Goal: Information Seeking & Learning: Check status

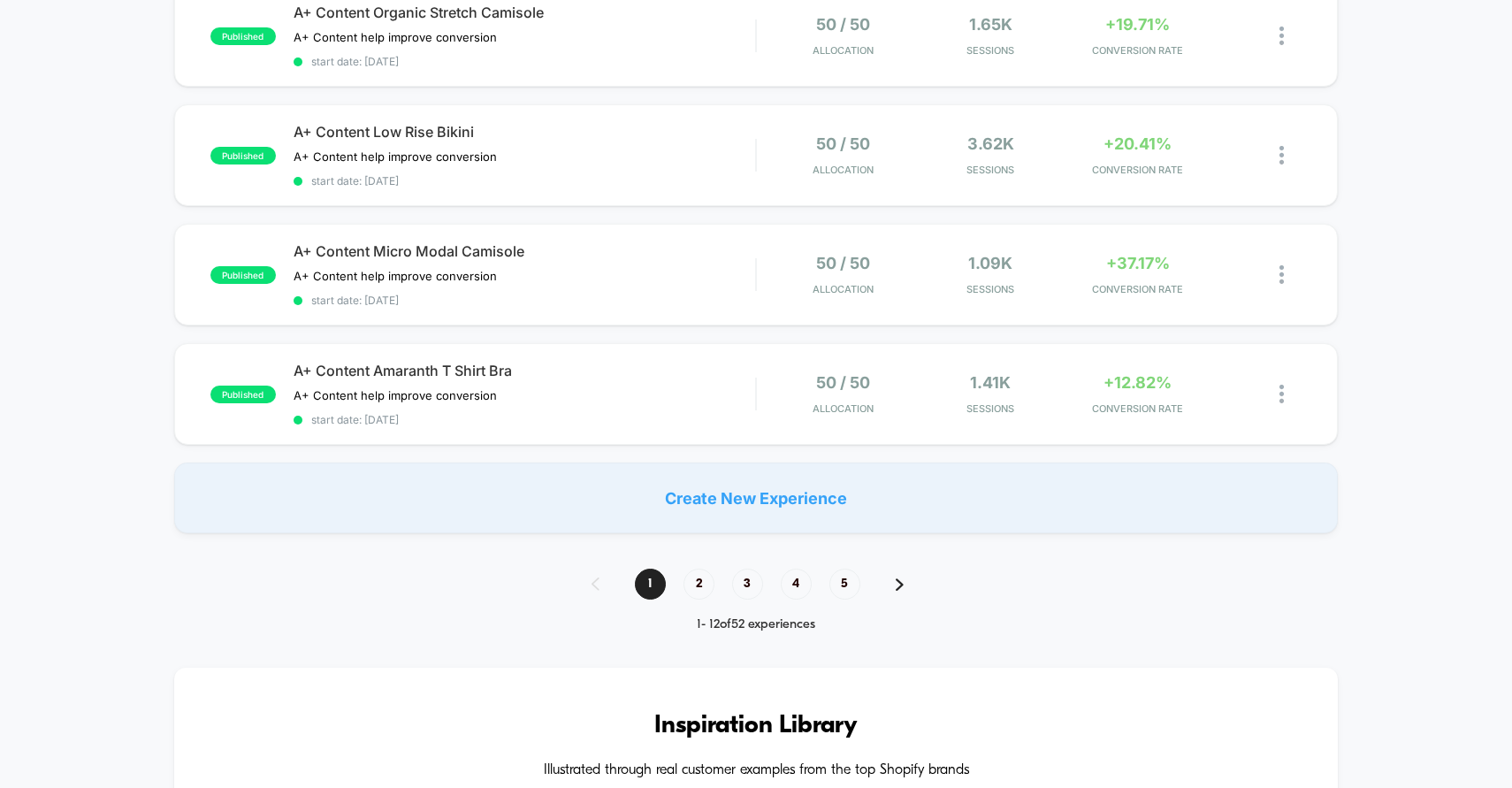
scroll to position [1213, 0]
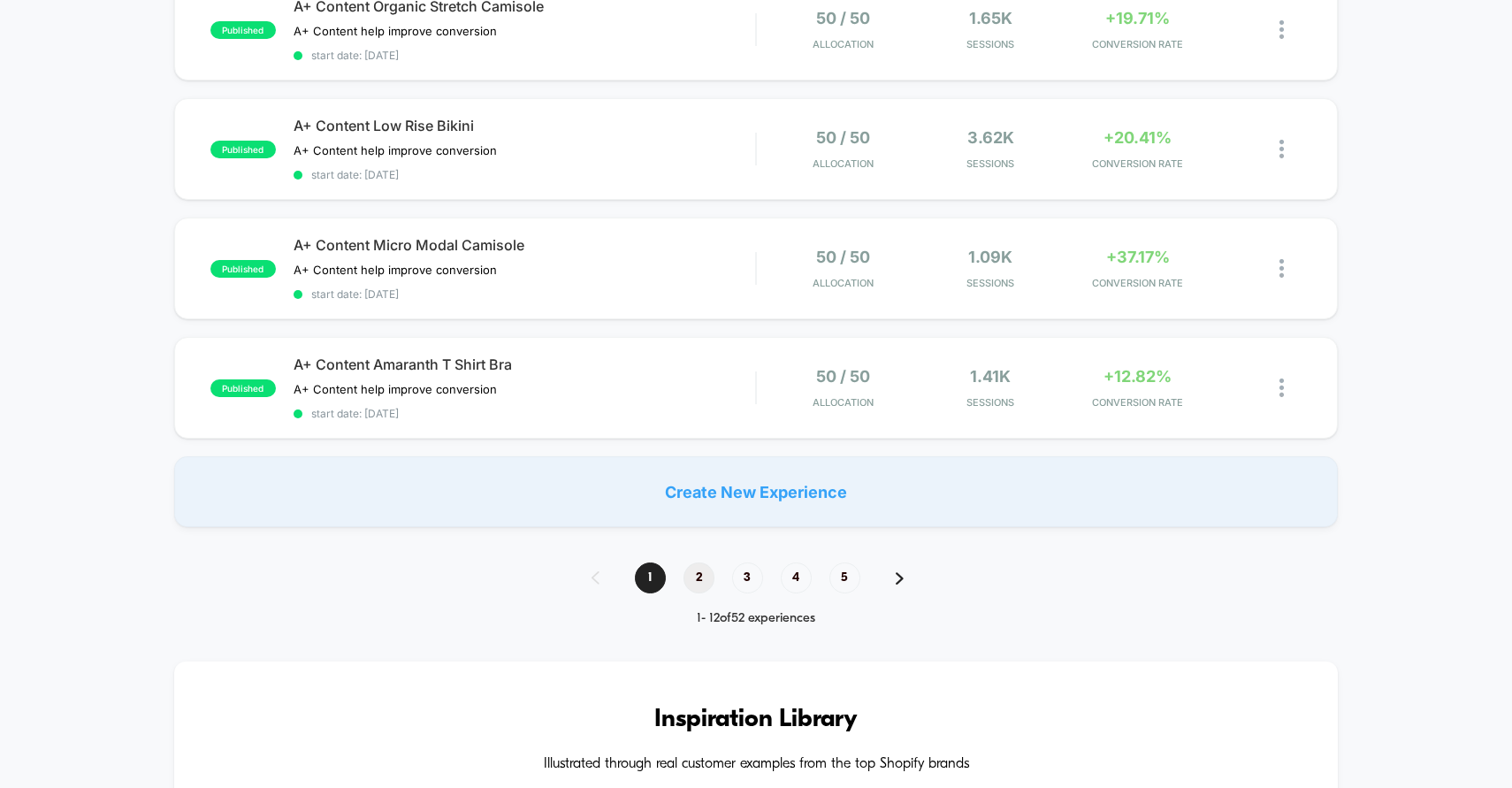
click at [701, 567] on span "2" at bounding box center [699, 578] width 31 height 31
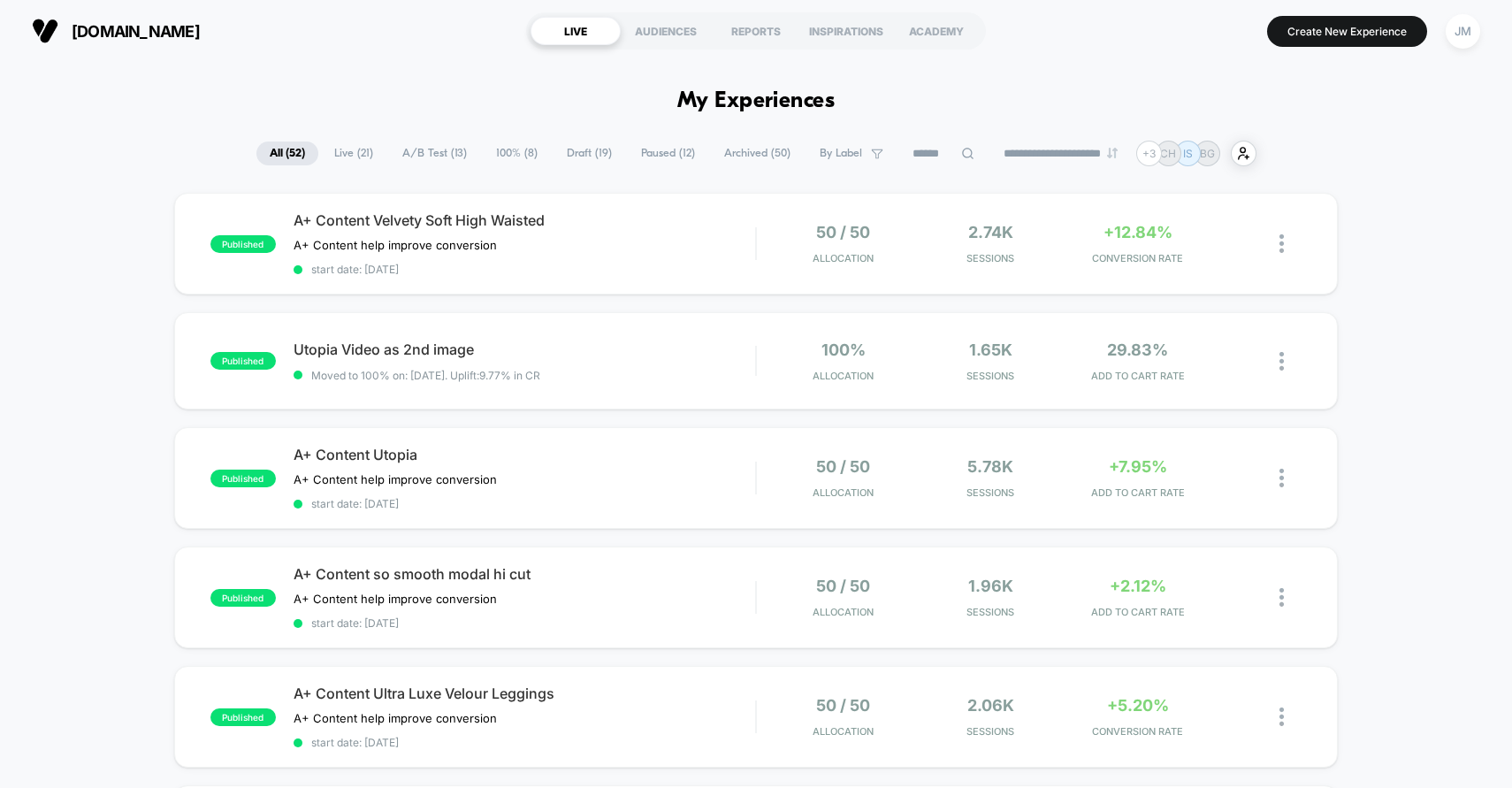
click at [652, 157] on span "Paused ( 12 )" at bounding box center [668, 153] width 80 height 24
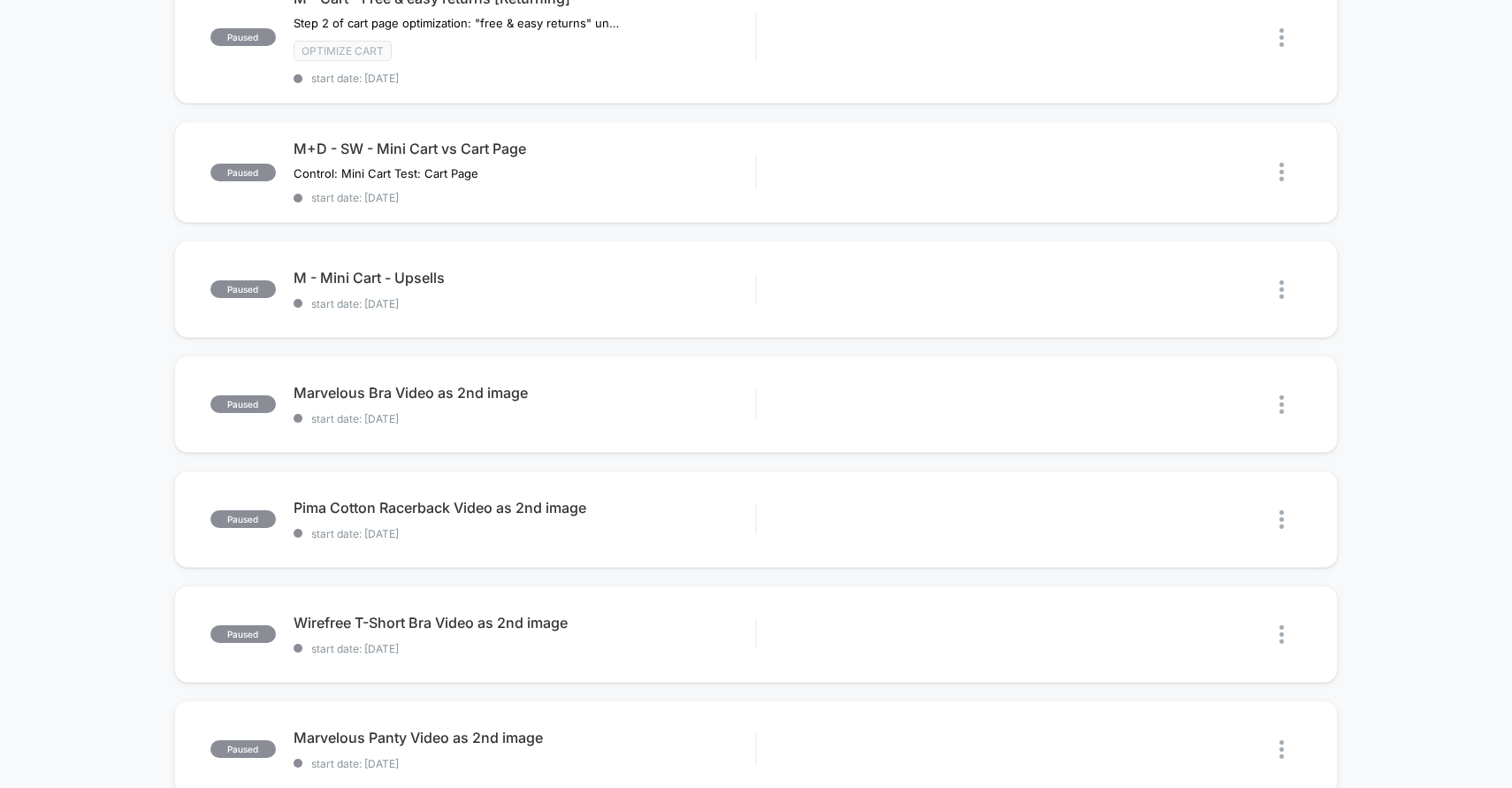
scroll to position [454, 0]
click at [680, 411] on span "start date: [DATE]" at bounding box center [524, 417] width 462 height 13
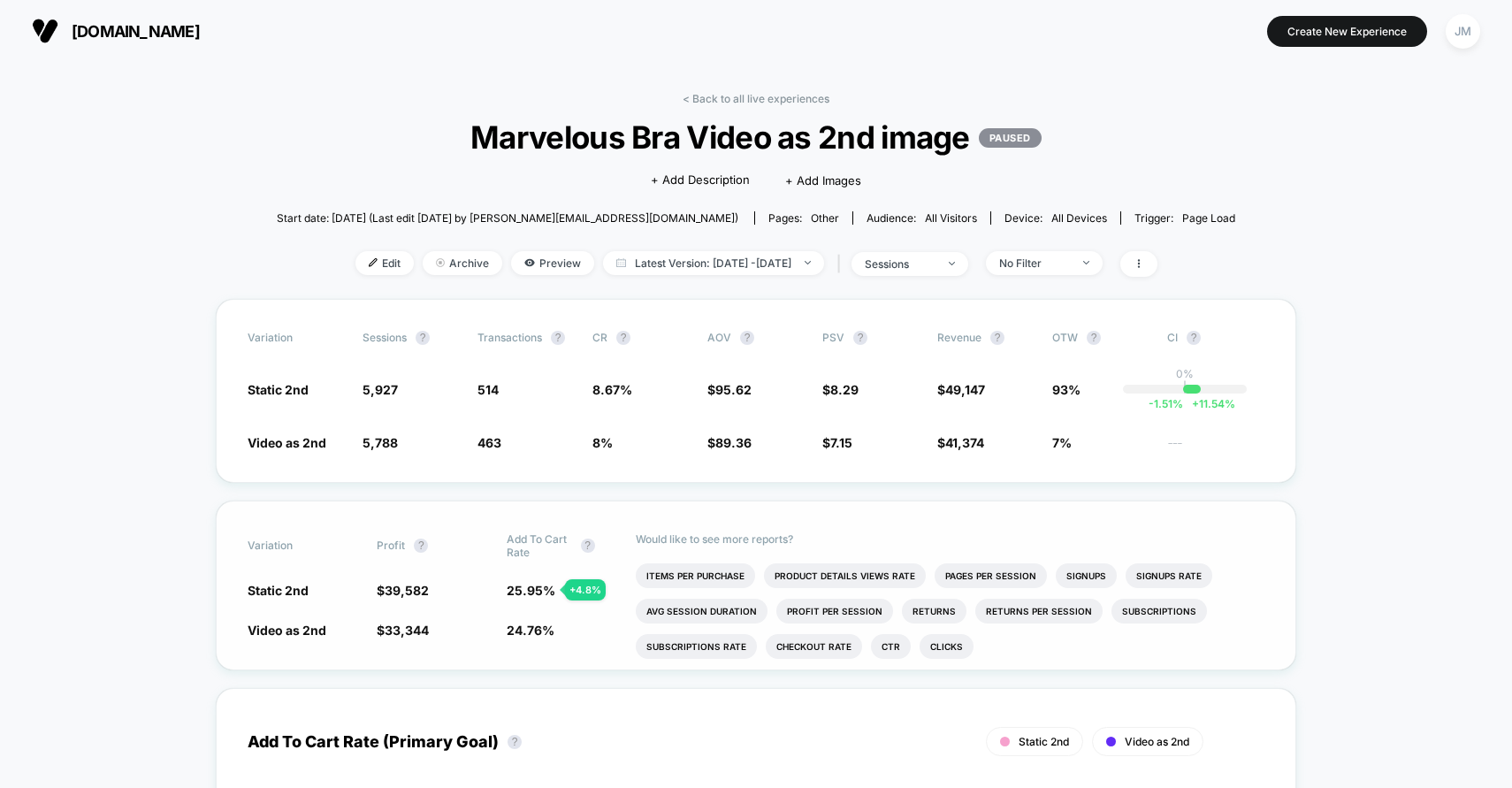
scroll to position [19, 0]
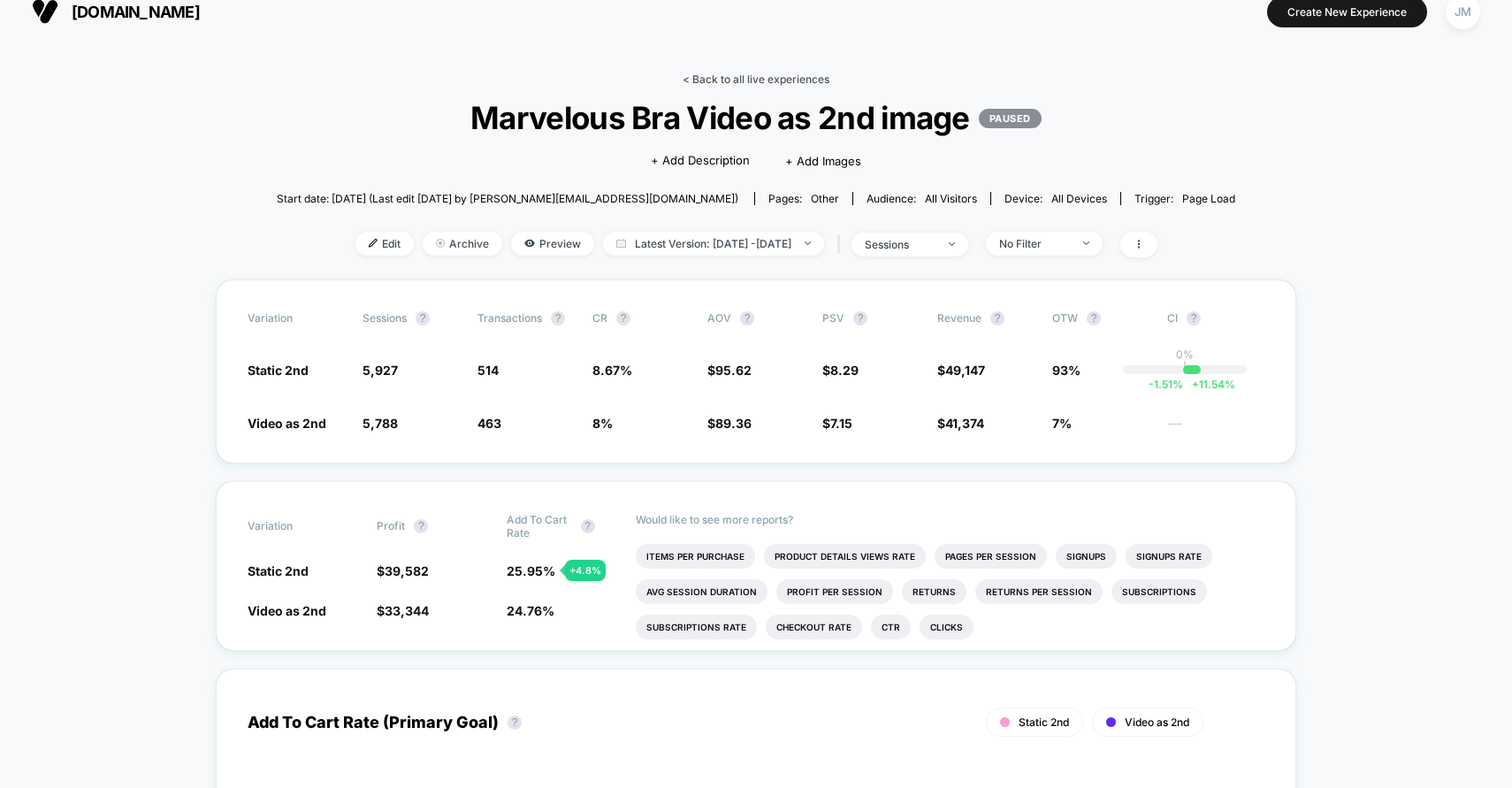
click at [759, 75] on link "< Back to all live experiences" at bounding box center [756, 79] width 147 height 13
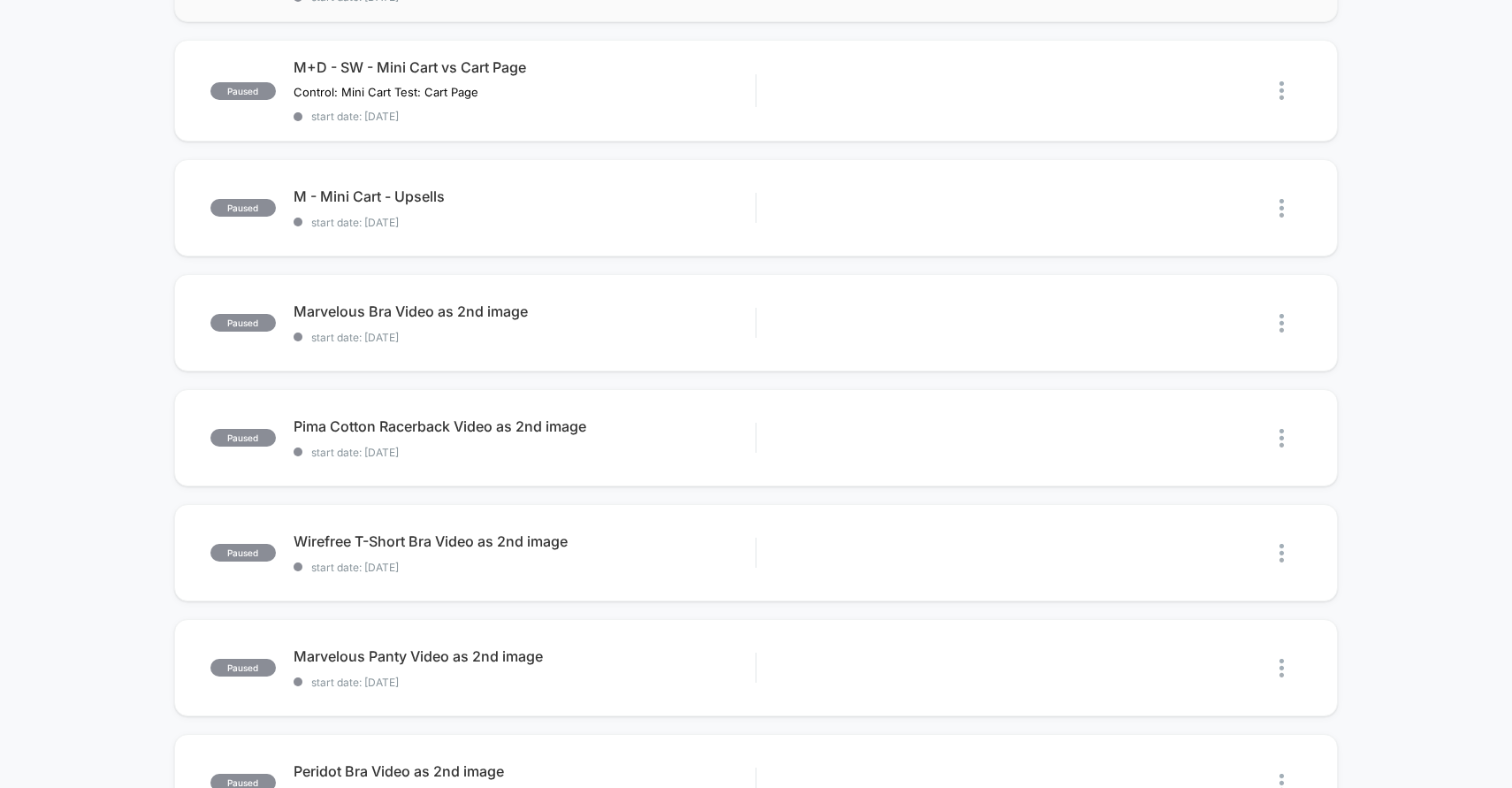
scroll to position [840, 0]
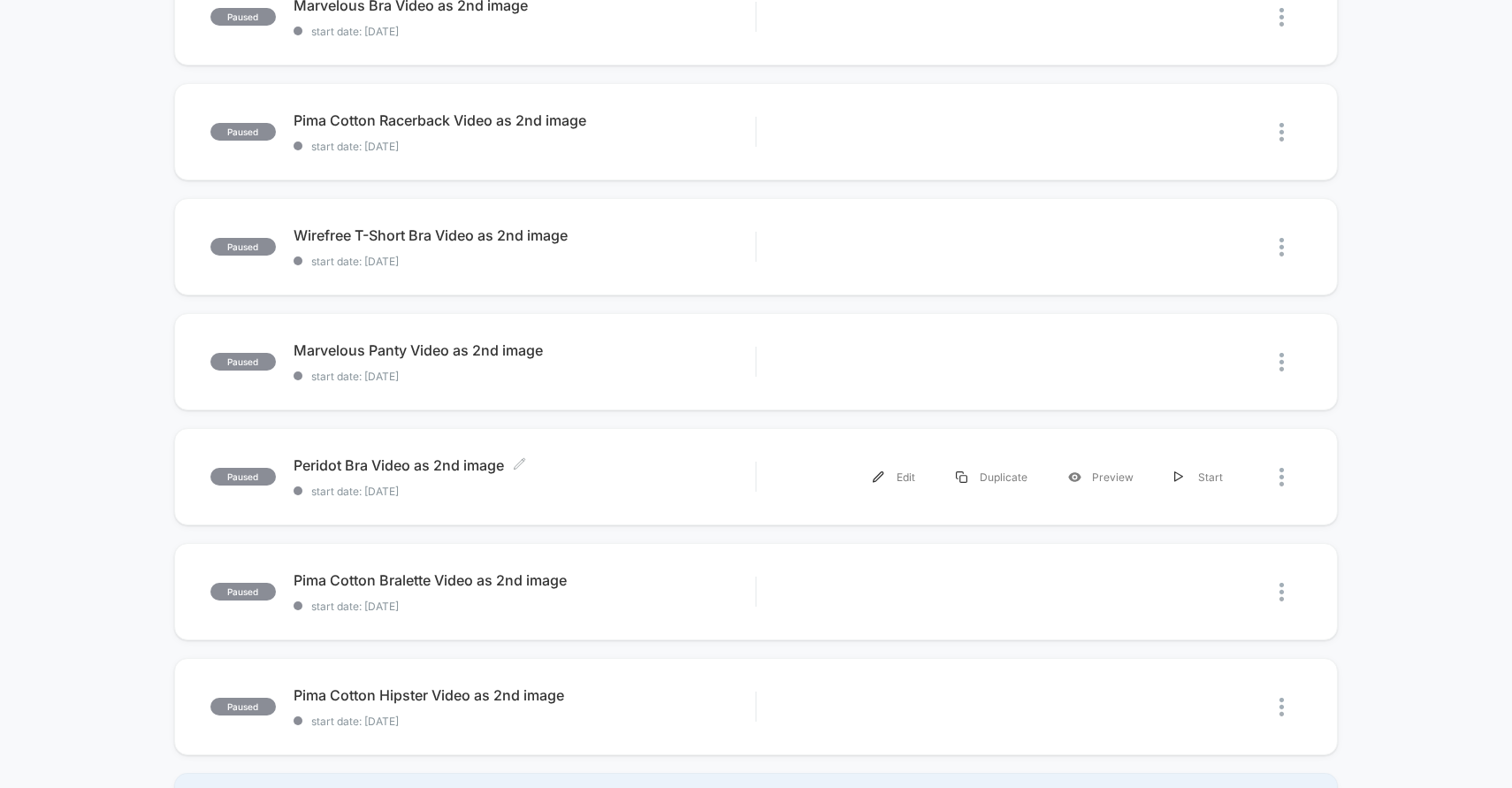
click at [606, 465] on span "Peridot Bra Video as 2nd image Click to edit experience details" at bounding box center [524, 465] width 462 height 18
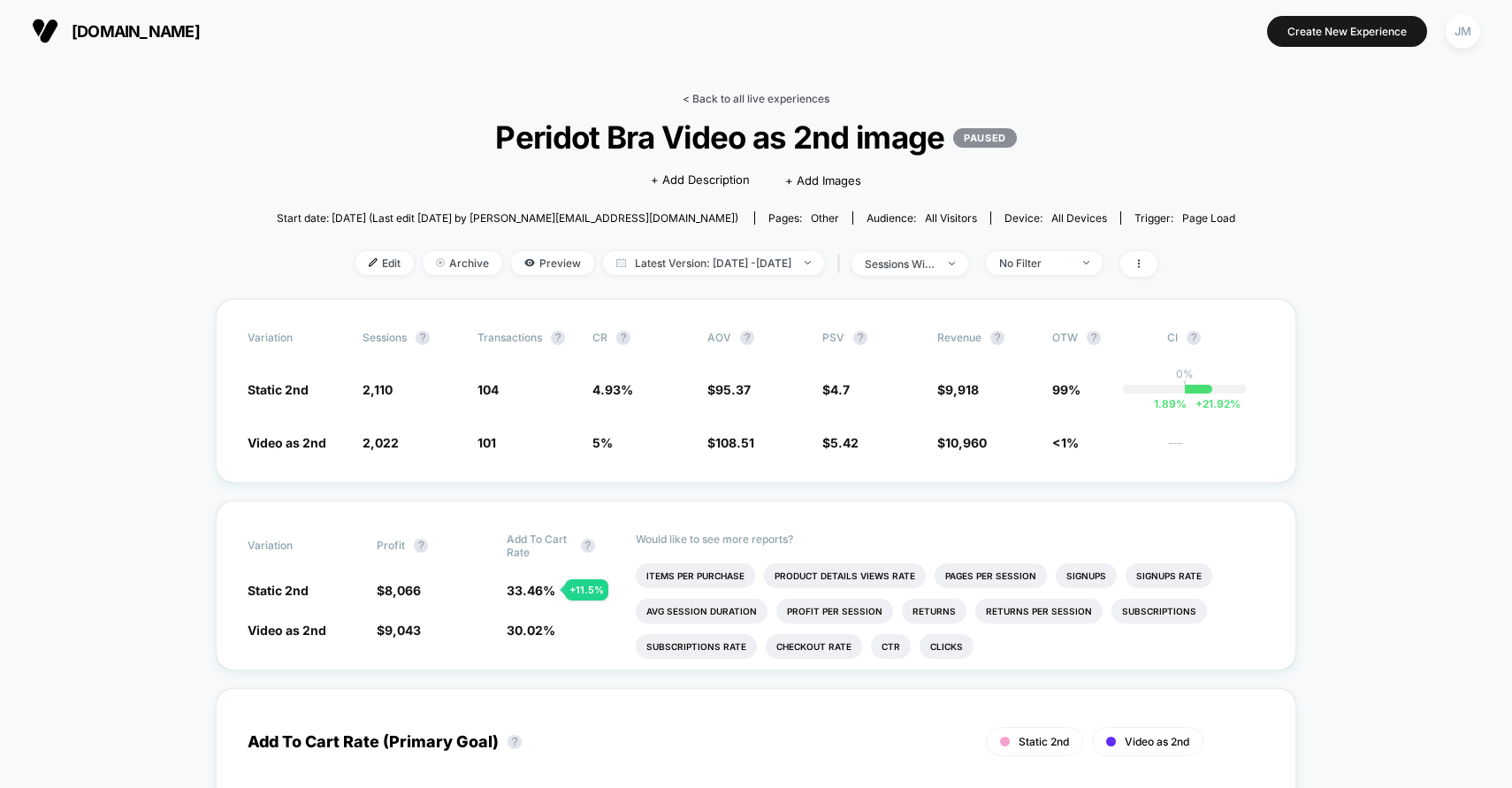
click at [719, 100] on link "< Back to all live experiences" at bounding box center [756, 98] width 147 height 13
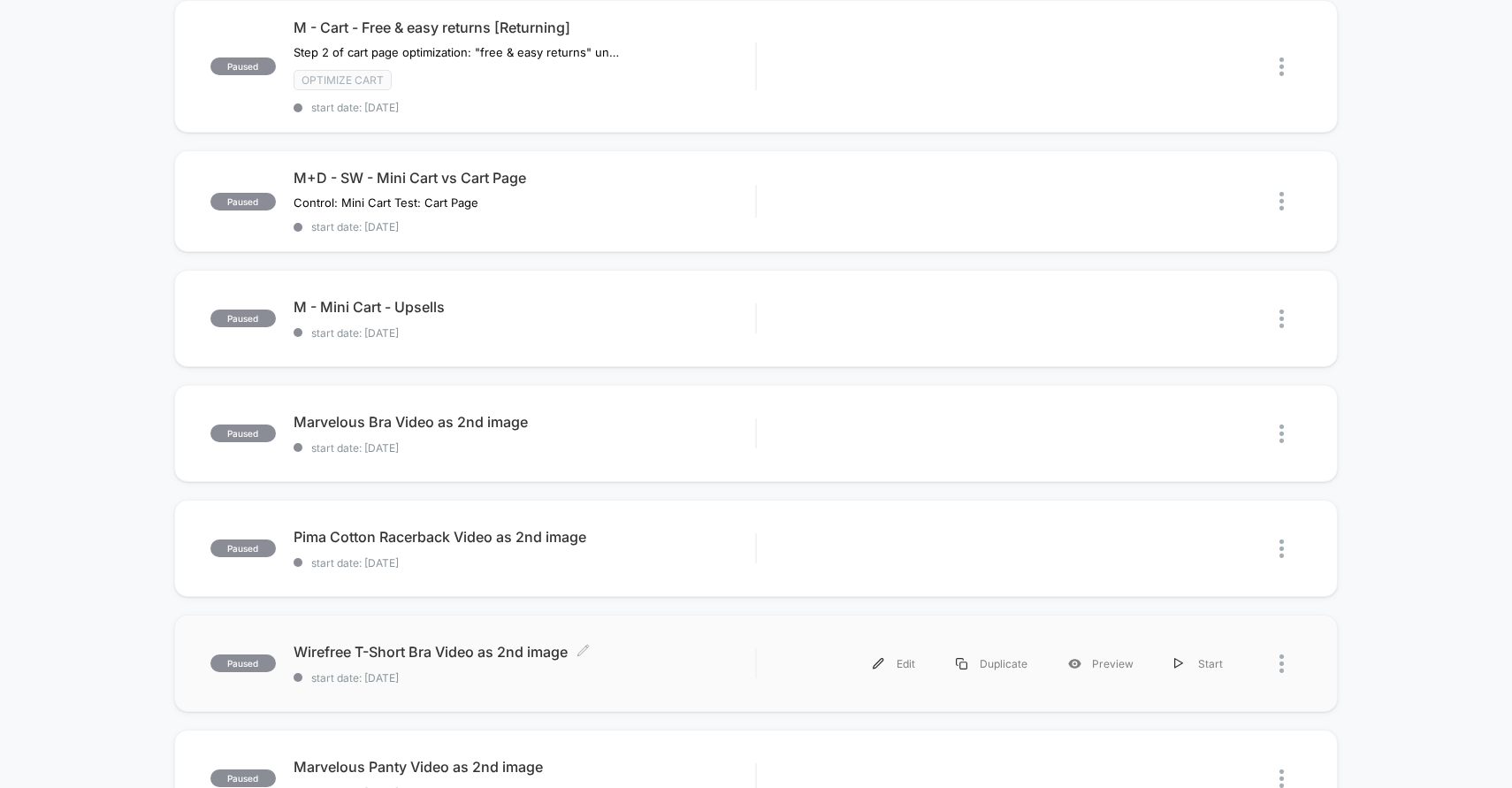
scroll to position [537, 0]
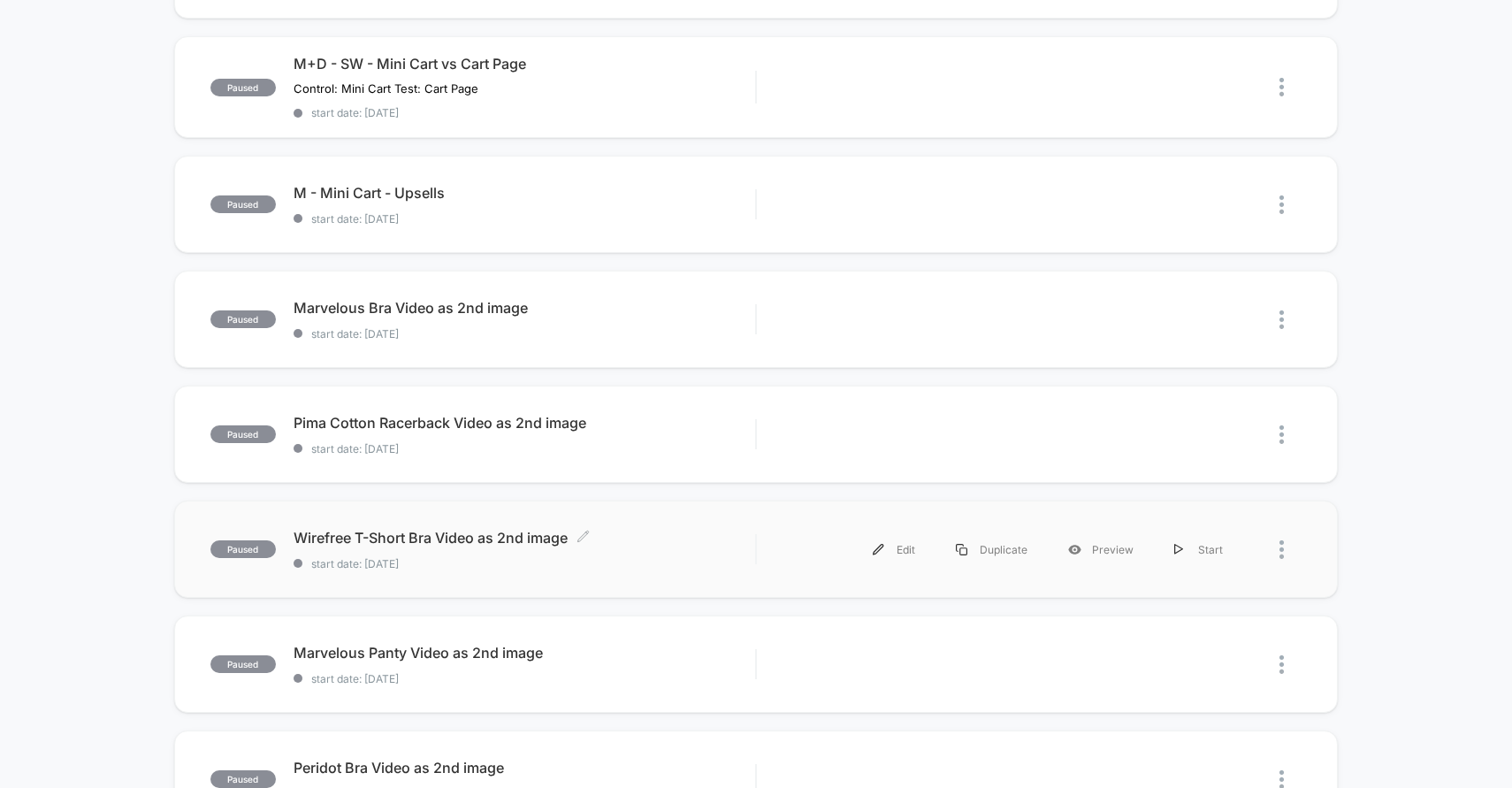
click at [724, 529] on span "Wirefree T-Short Bra Video as 2nd image Click to edit experience details" at bounding box center [524, 538] width 462 height 18
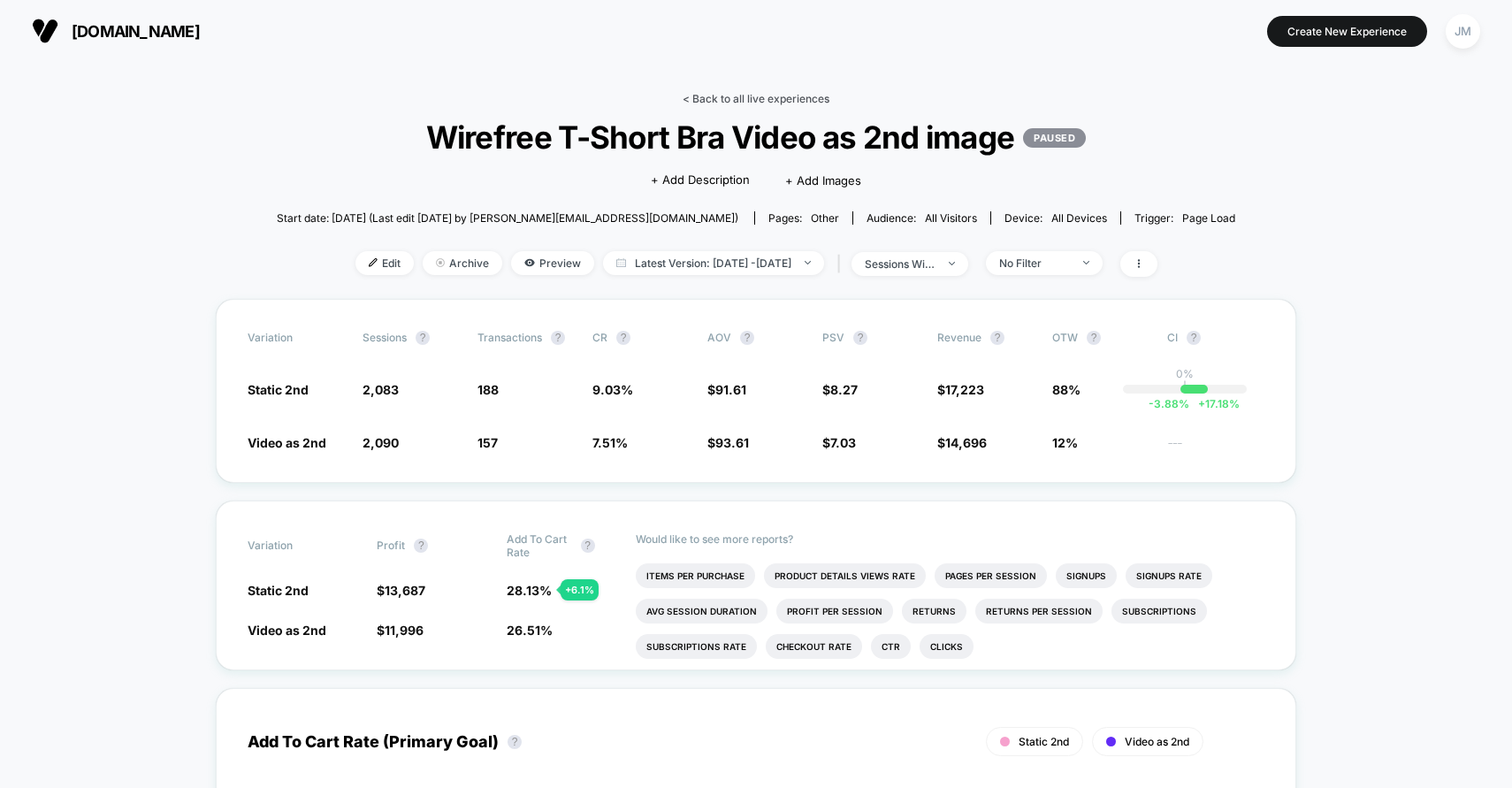
click at [749, 96] on link "< Back to all live experiences" at bounding box center [756, 98] width 147 height 13
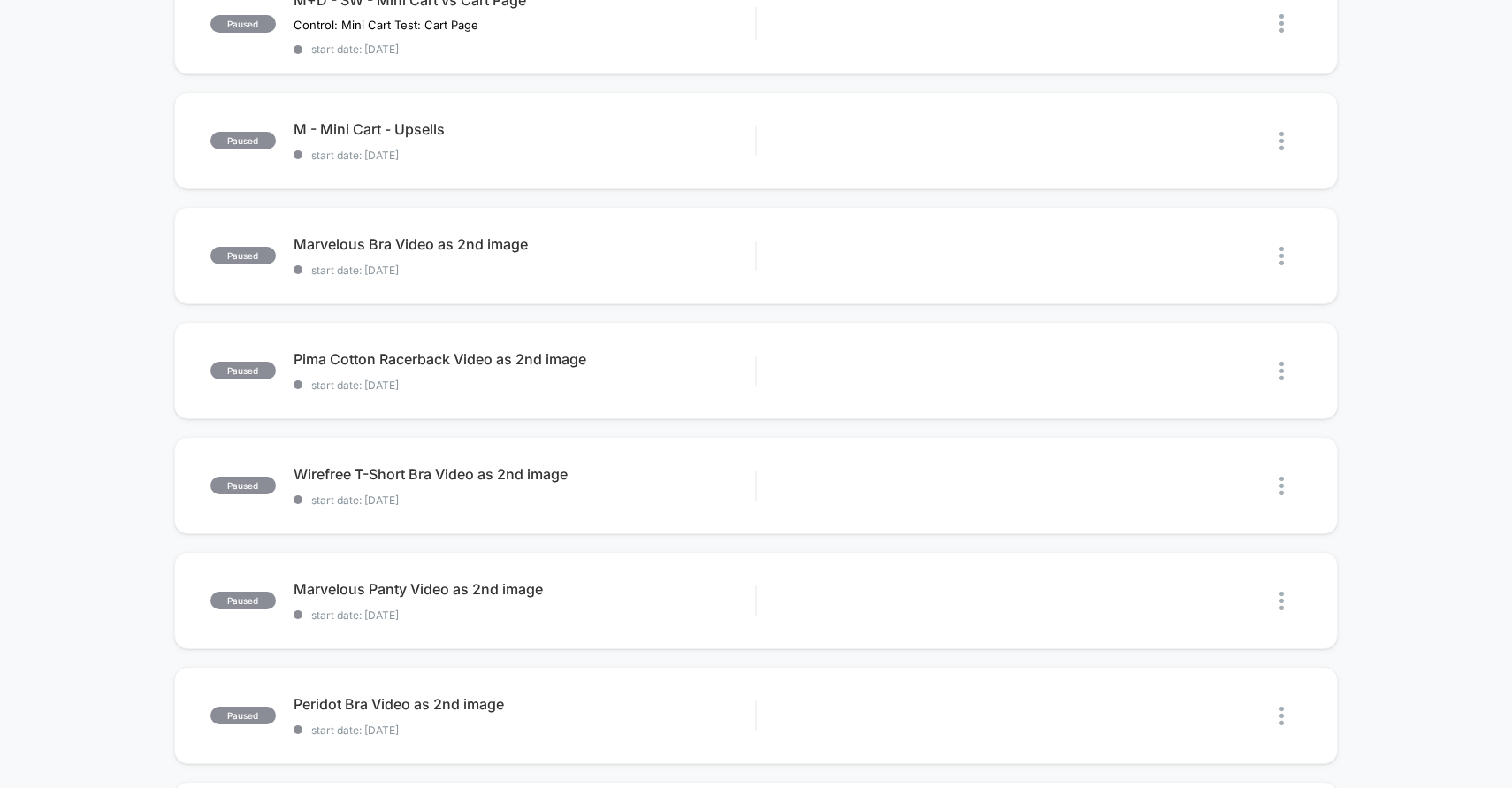
scroll to position [644, 0]
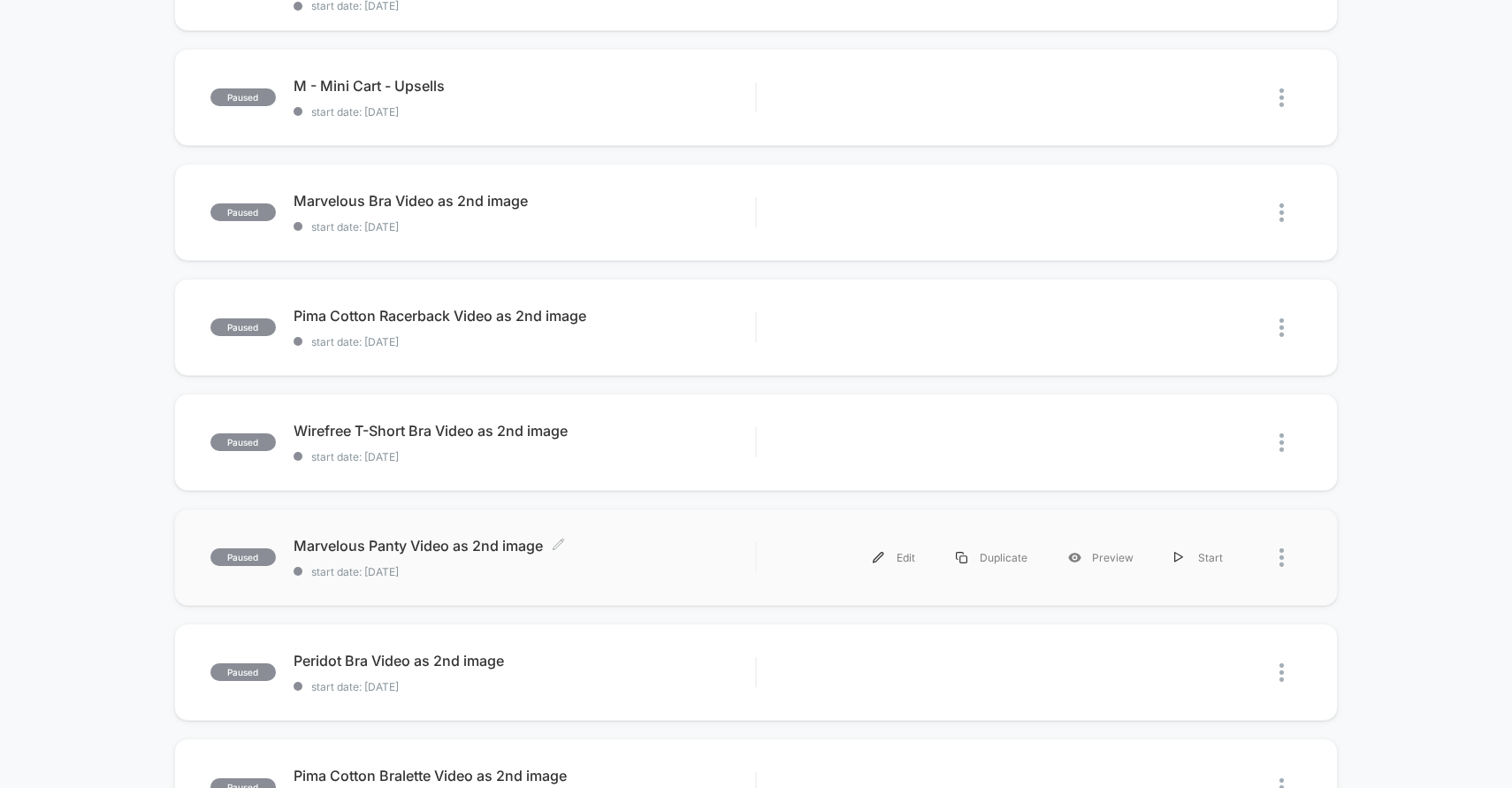
click at [555, 565] on span "start date: [DATE]" at bounding box center [524, 572] width 462 height 13
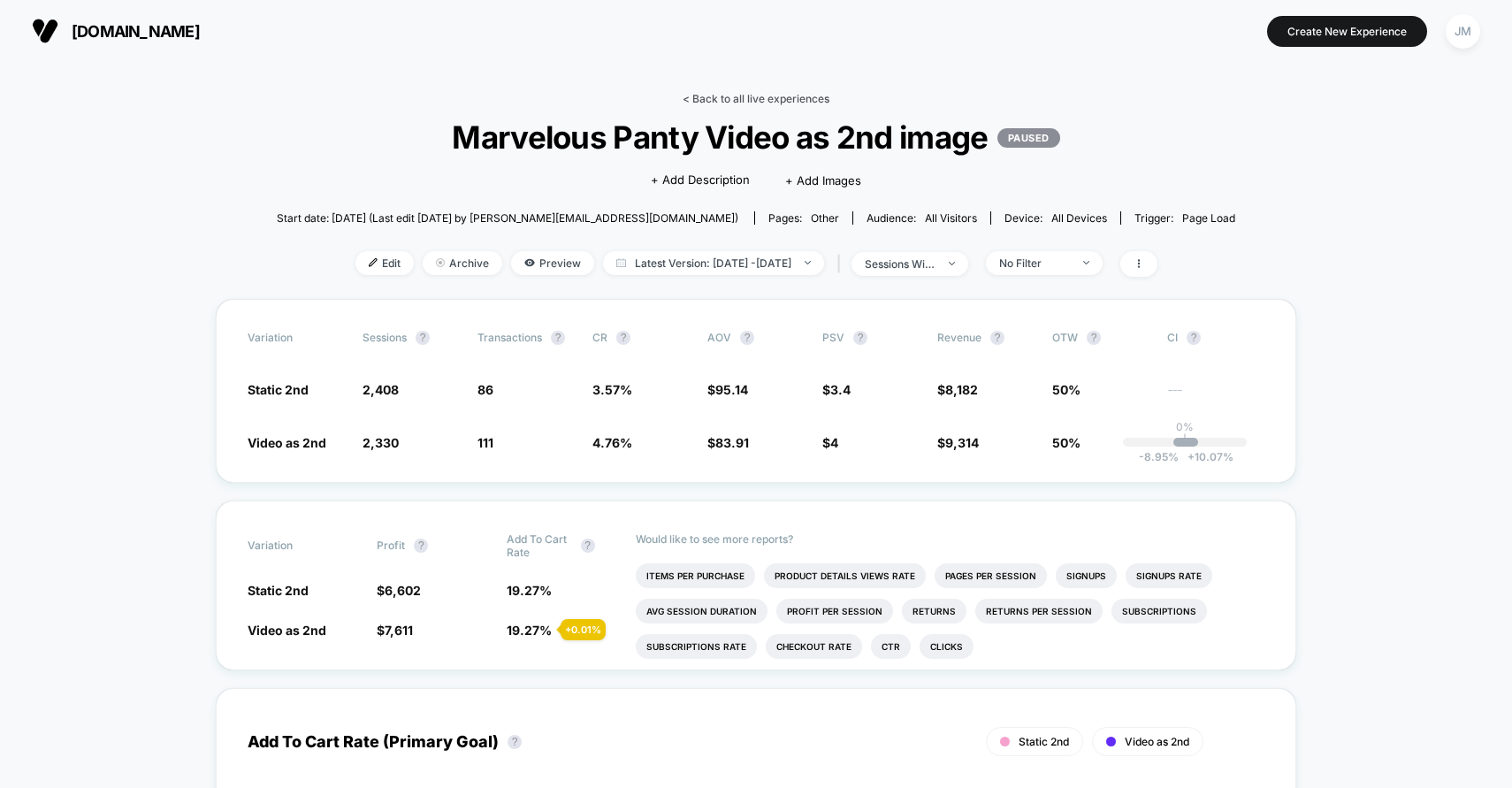
click at [768, 97] on link "< Back to all live experiences" at bounding box center [756, 98] width 147 height 13
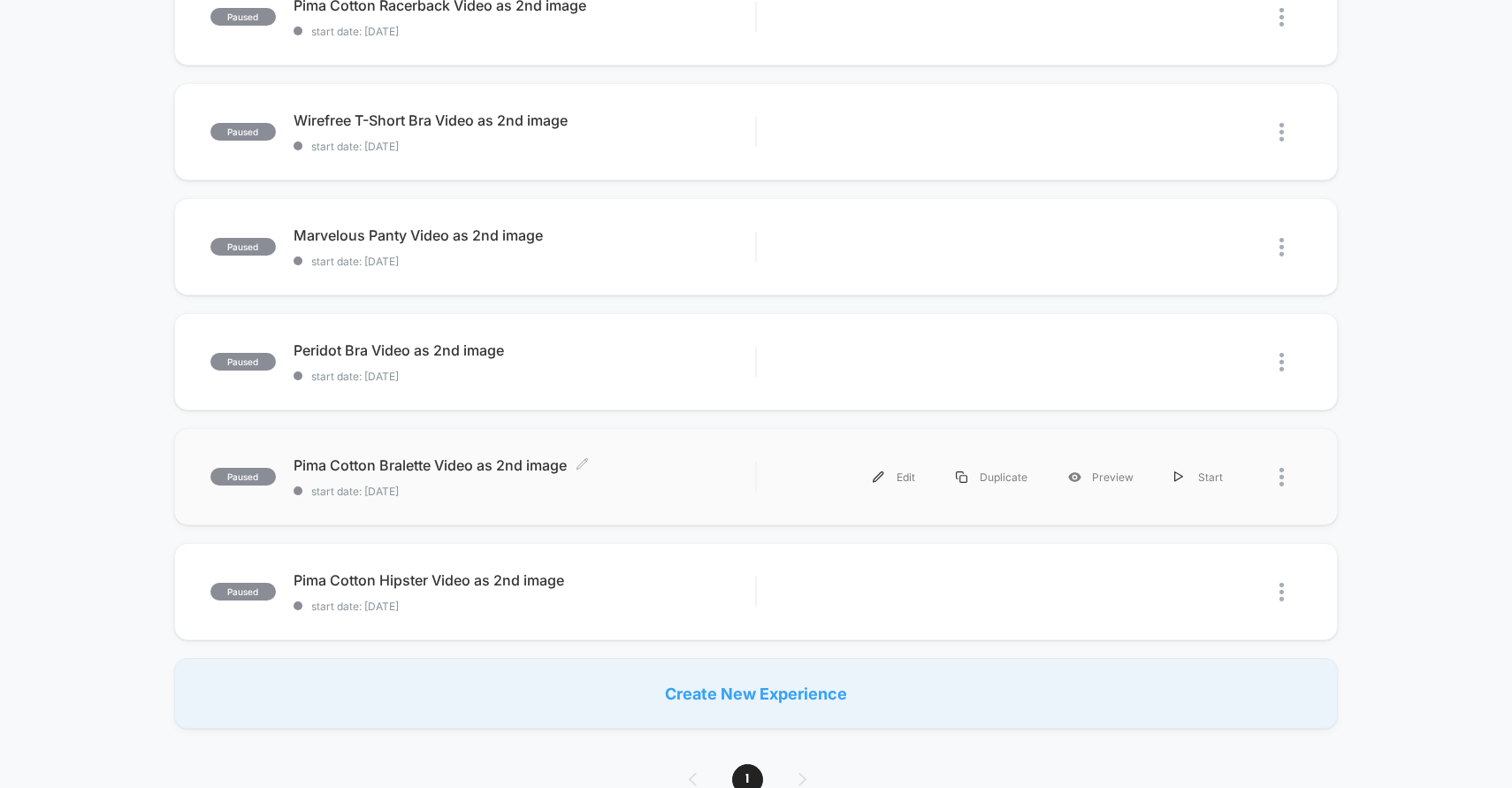
scroll to position [955, 0]
click at [670, 374] on span "start date: [DATE]" at bounding box center [524, 375] width 462 height 13
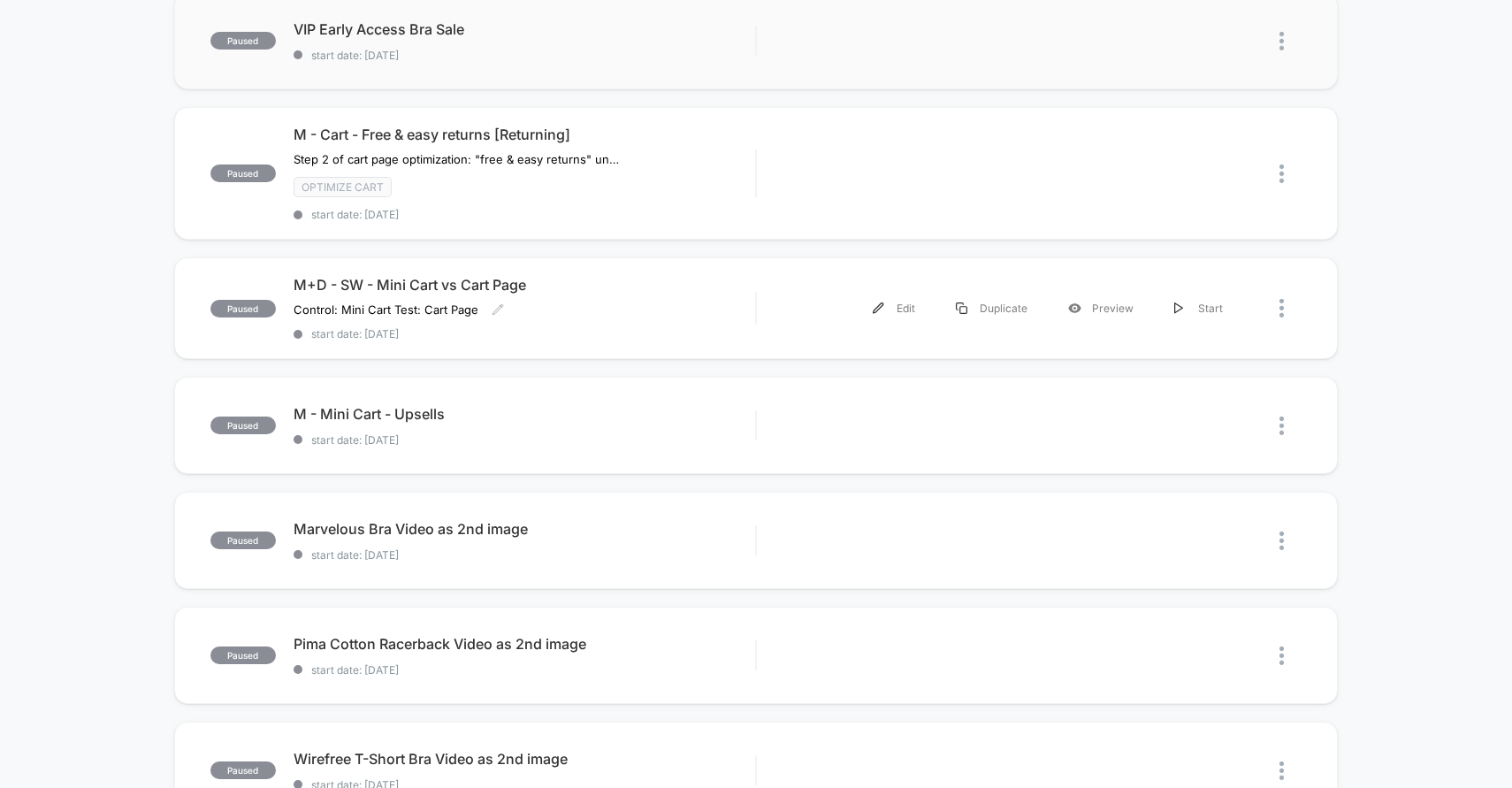
scroll to position [465, 0]
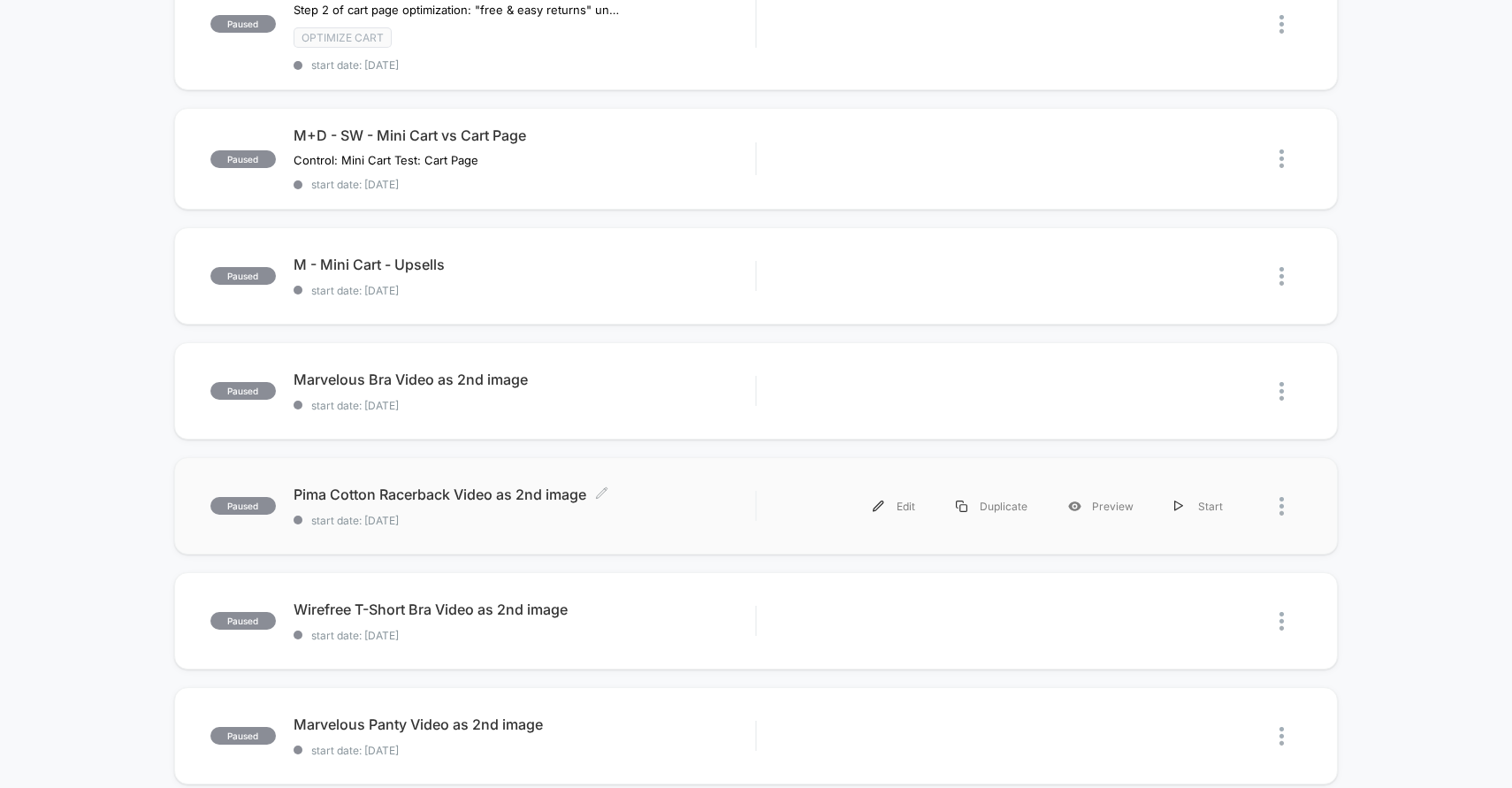
click at [689, 507] on div "Pima Cotton Racerback Video as 2nd image Click to edit experience details Click…" at bounding box center [524, 506] width 462 height 42
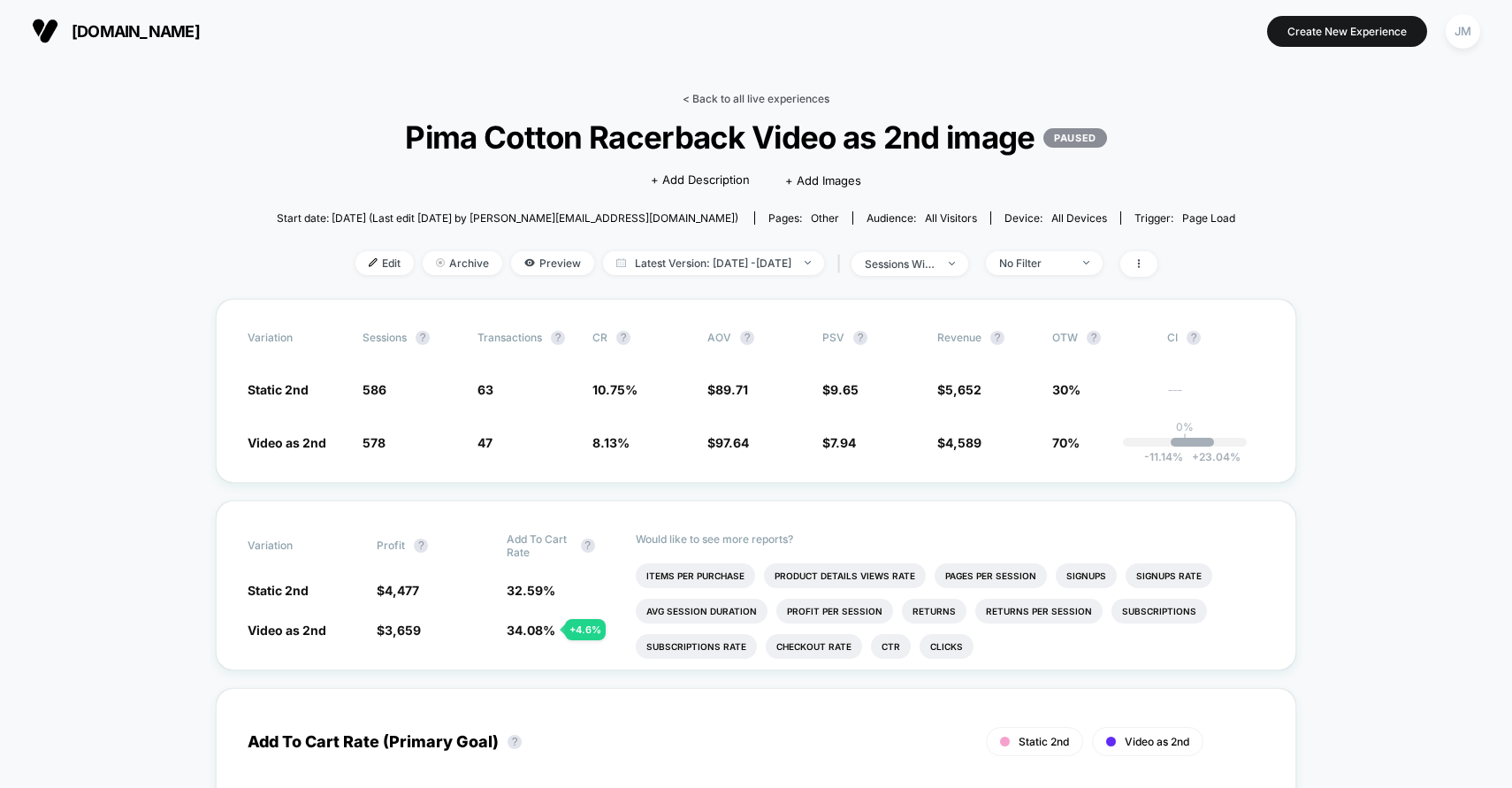
click at [764, 103] on link "< Back to all live experiences" at bounding box center [756, 98] width 147 height 13
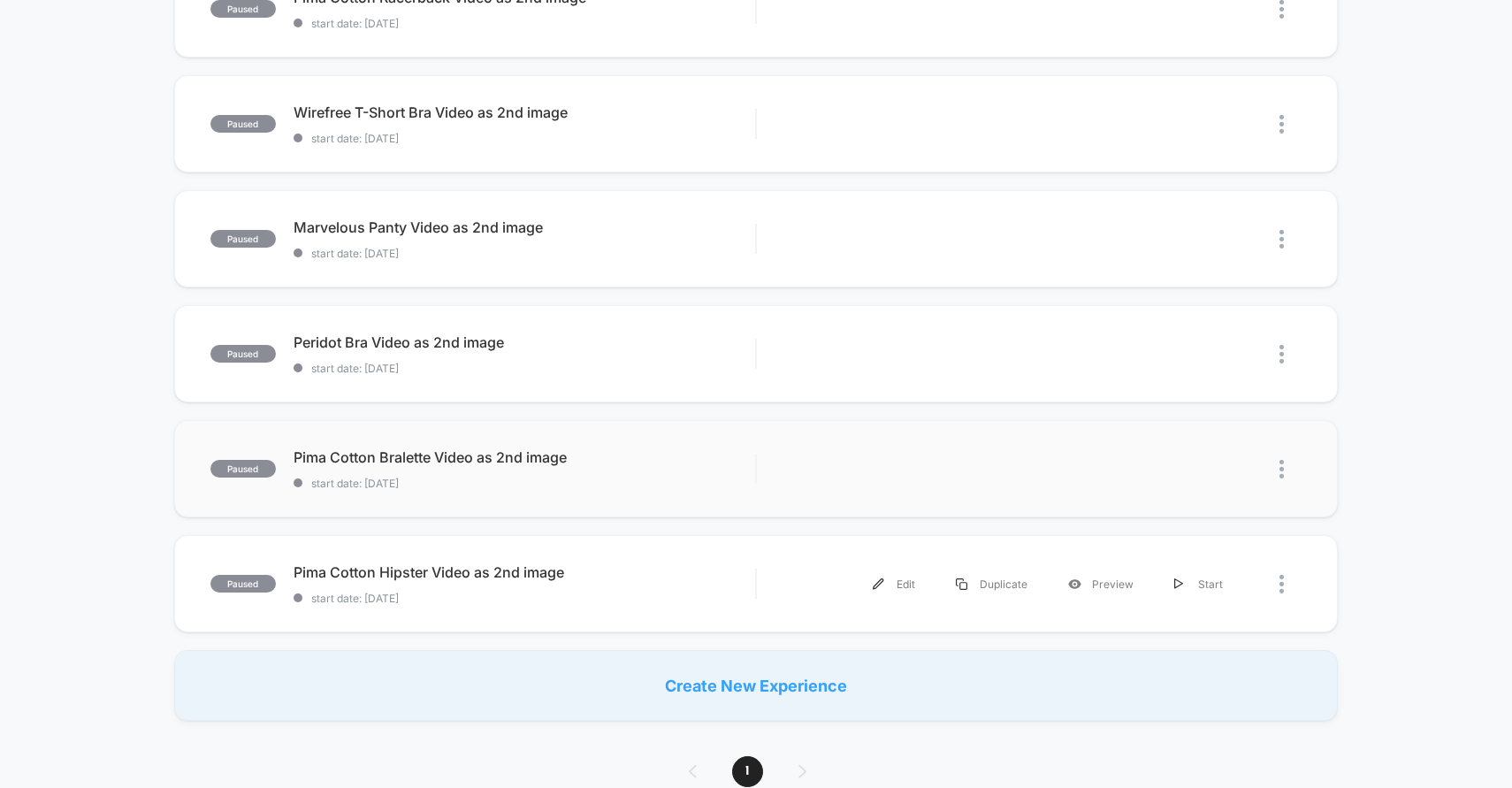
scroll to position [969, 0]
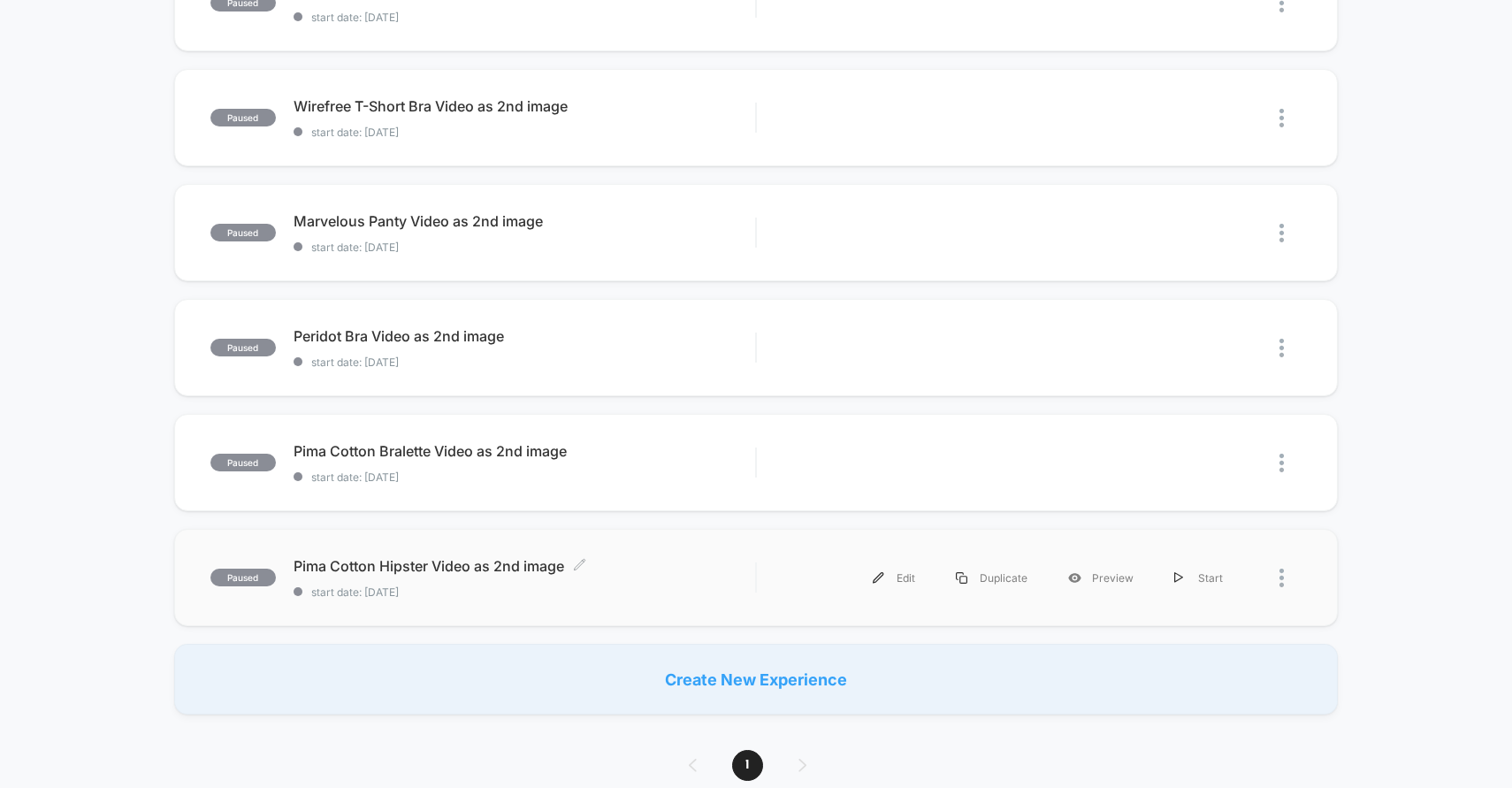
click at [694, 577] on div "Pima Cotton Hipster Video as 2nd image Click to edit experience details Click t…" at bounding box center [524, 578] width 462 height 42
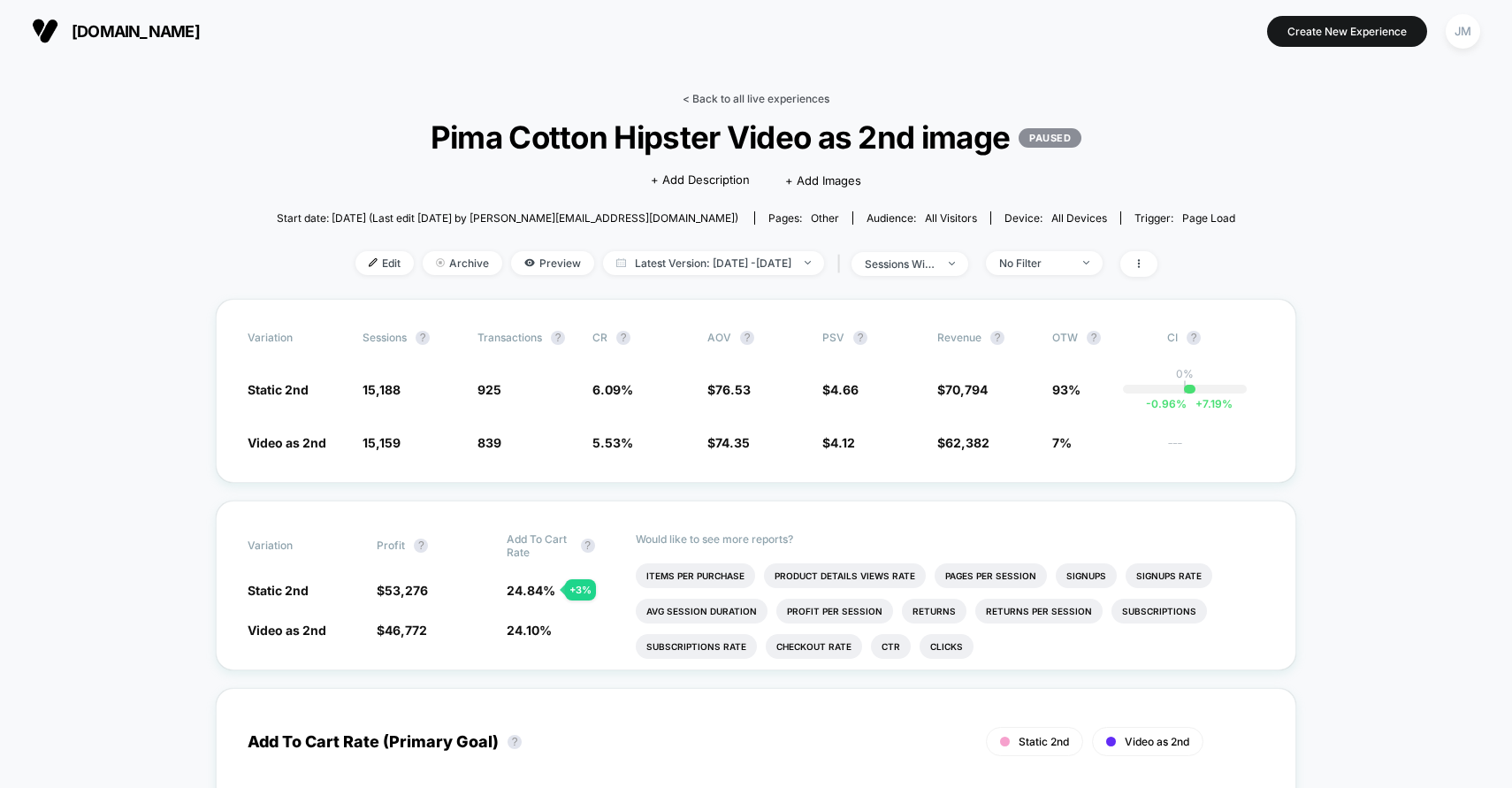
click at [733, 94] on link "< Back to all live experiences" at bounding box center [756, 98] width 147 height 13
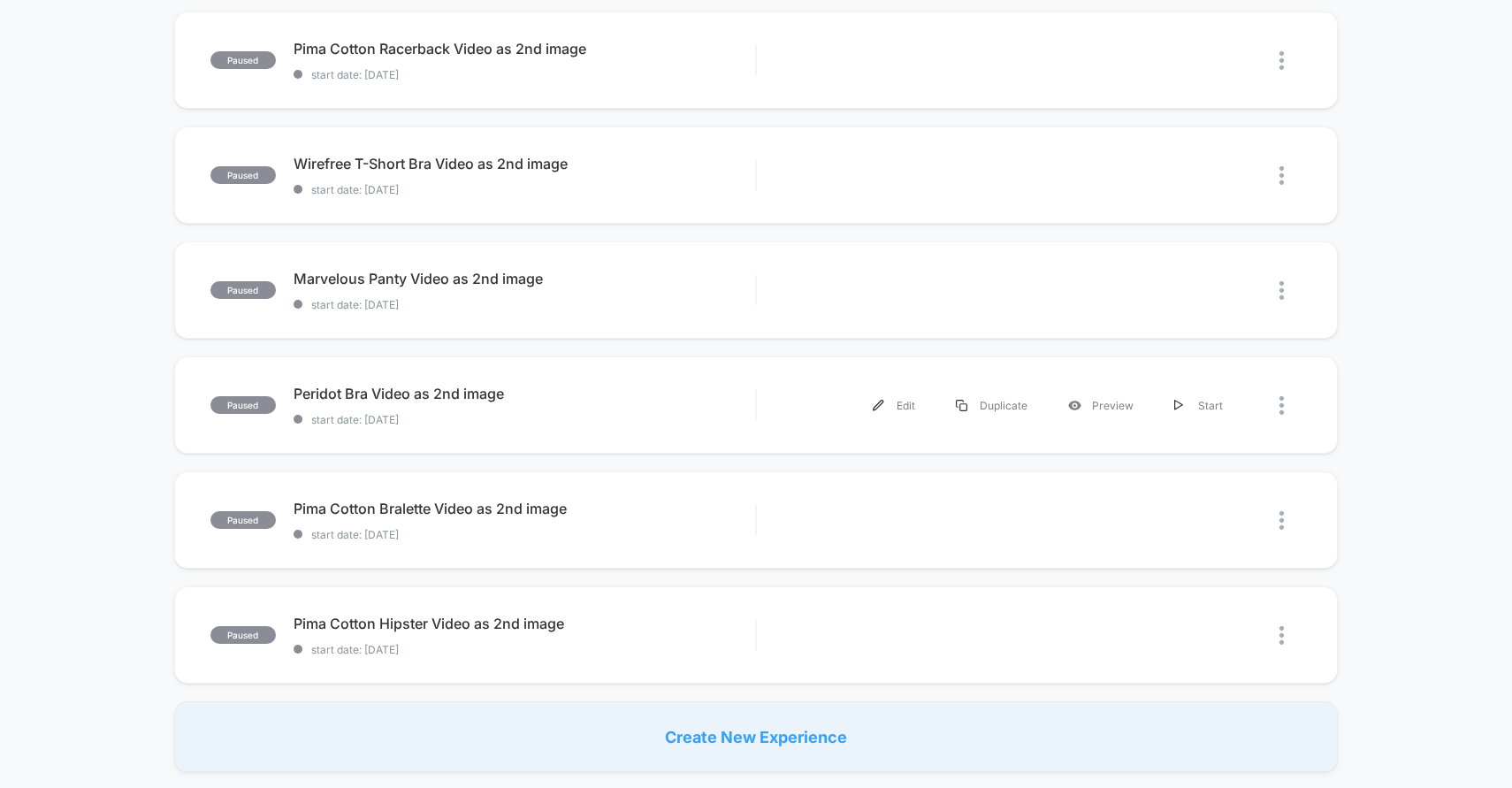
scroll to position [934, 0]
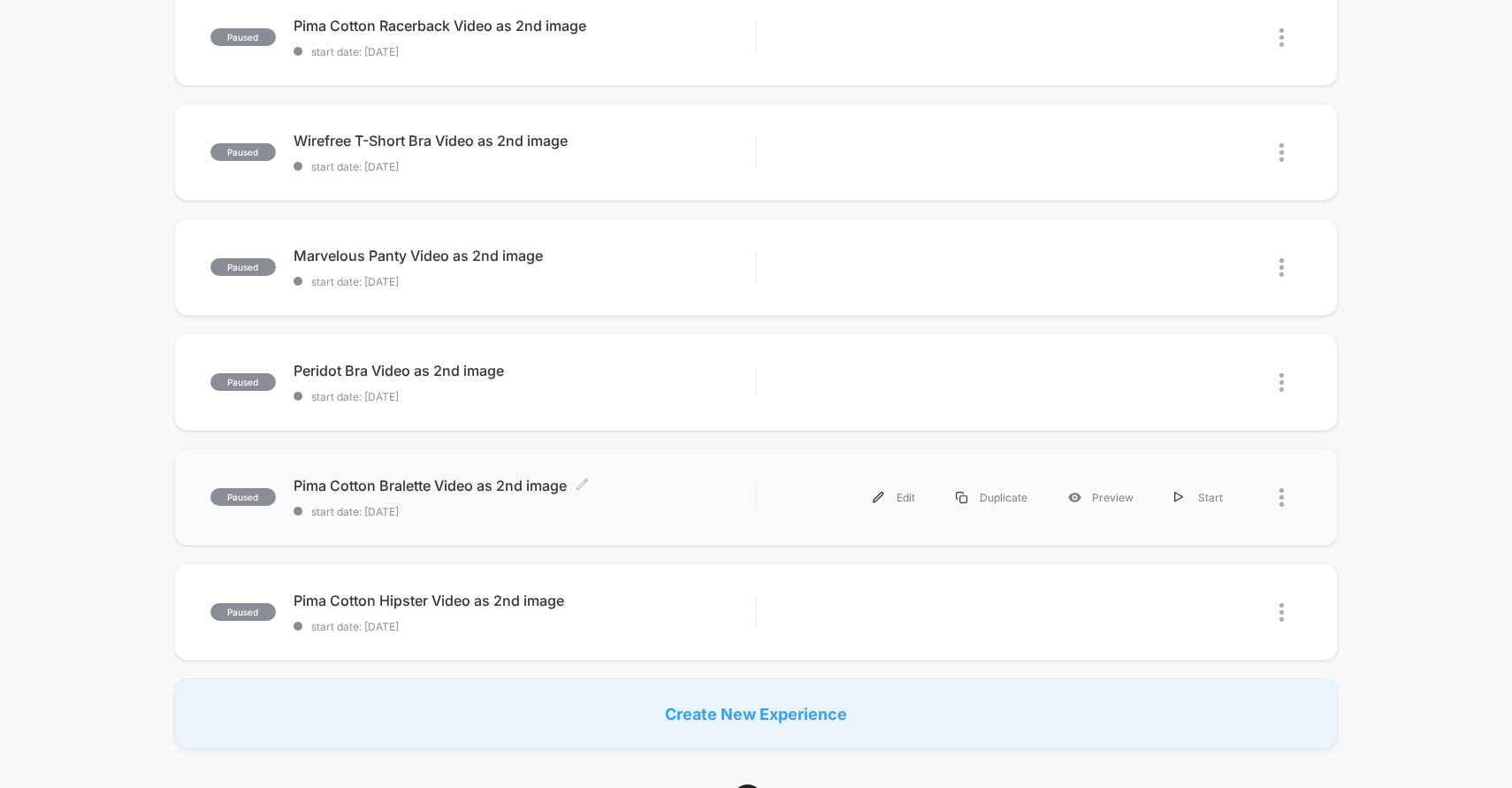
click at [664, 477] on span "Pima Cotton Bralette Video as 2nd image Click to edit experience details" at bounding box center [524, 485] width 462 height 18
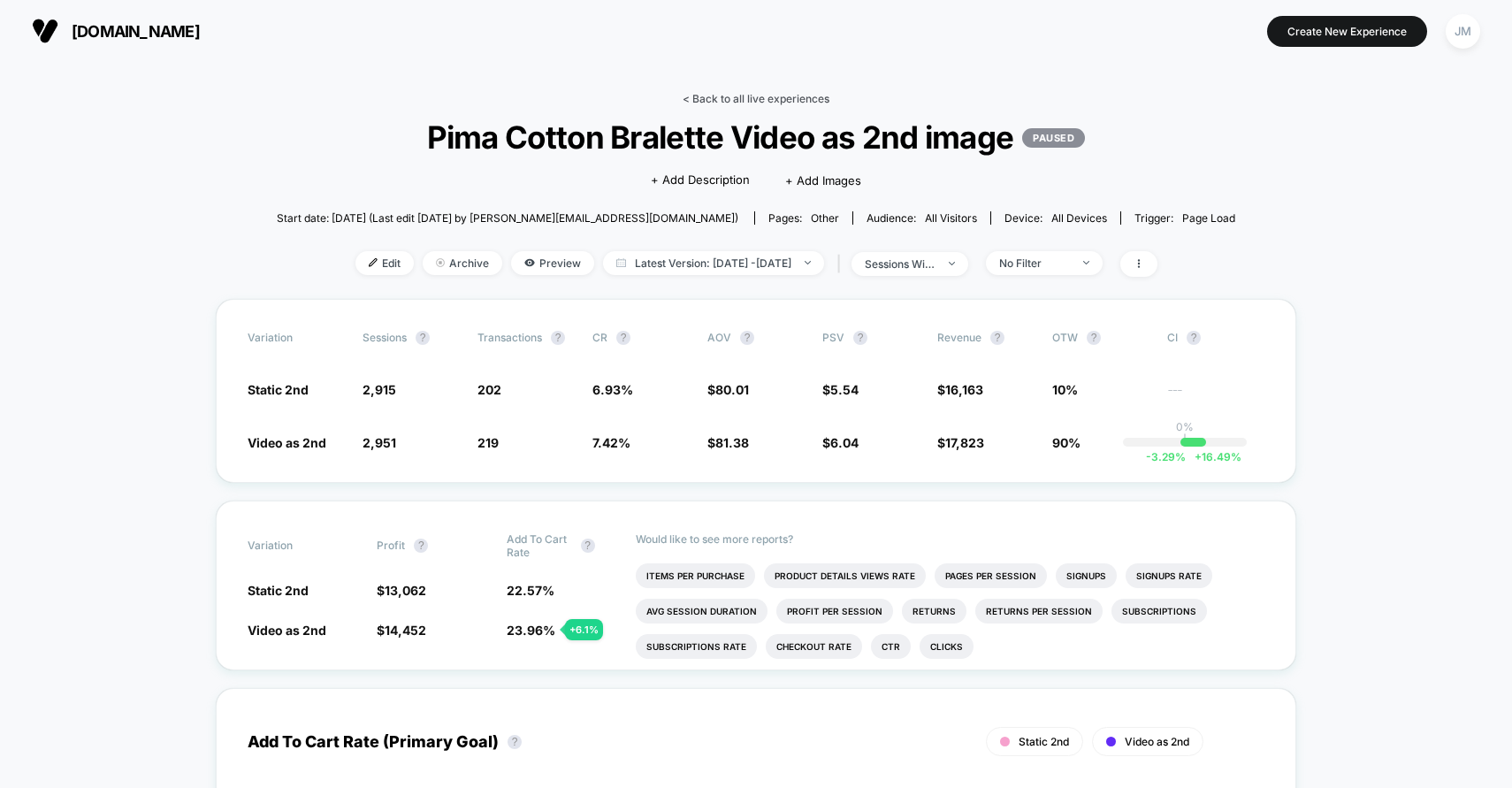
click at [781, 100] on link "< Back to all live experiences" at bounding box center [756, 98] width 147 height 13
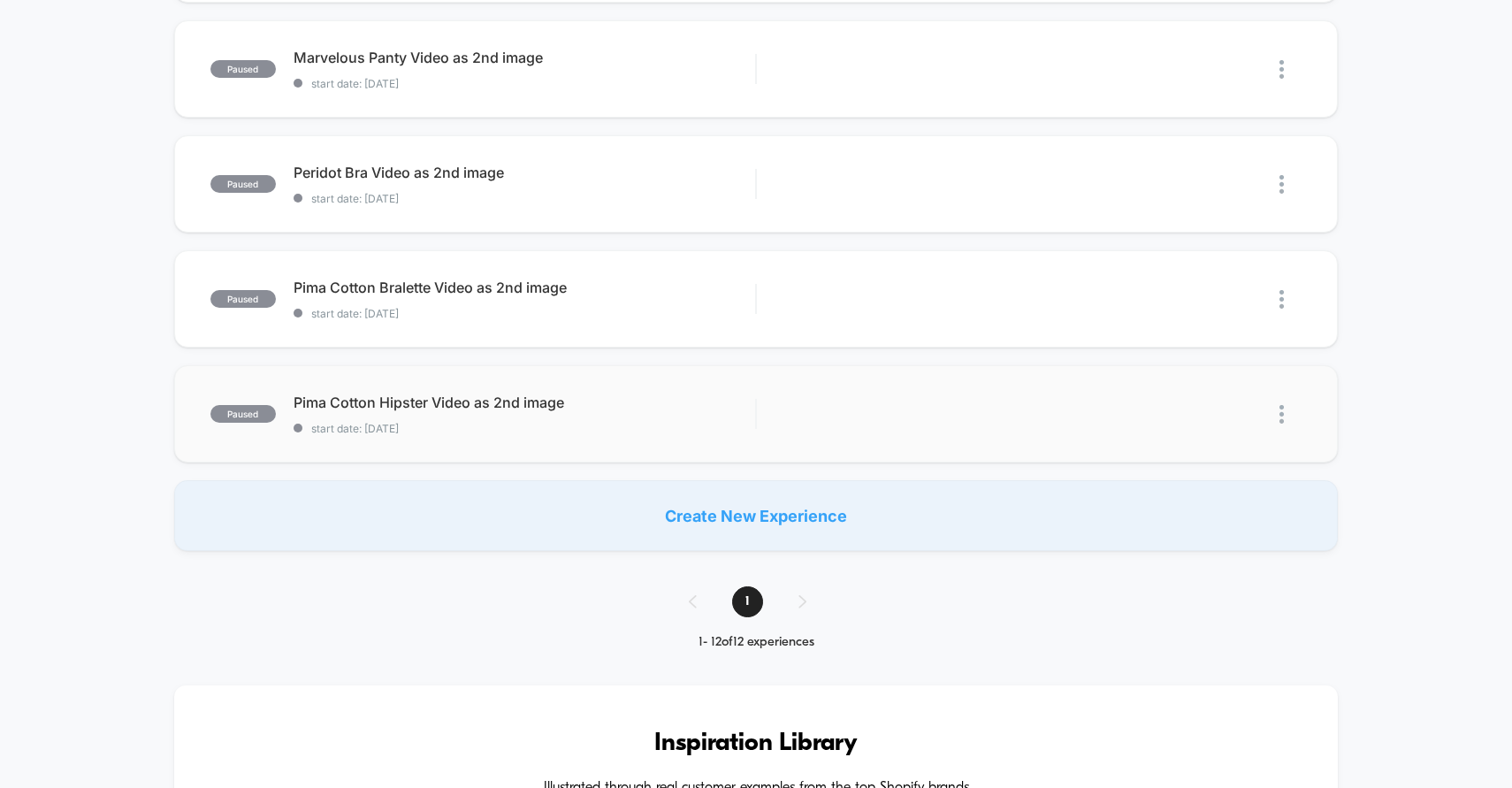
scroll to position [1133, 0]
click at [803, 598] on div "1" at bounding box center [756, 601] width 171 height 31
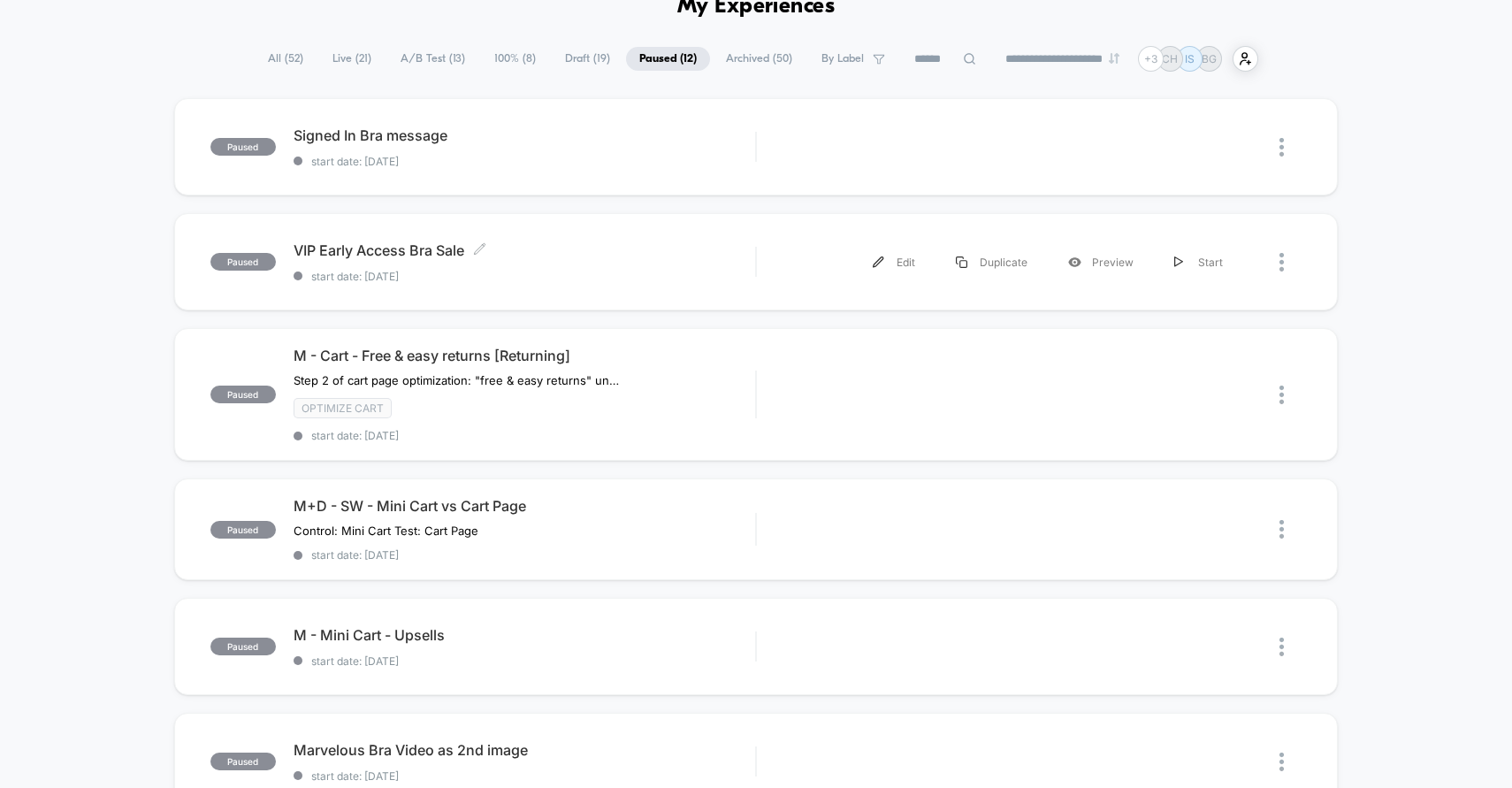
scroll to position [91, 0]
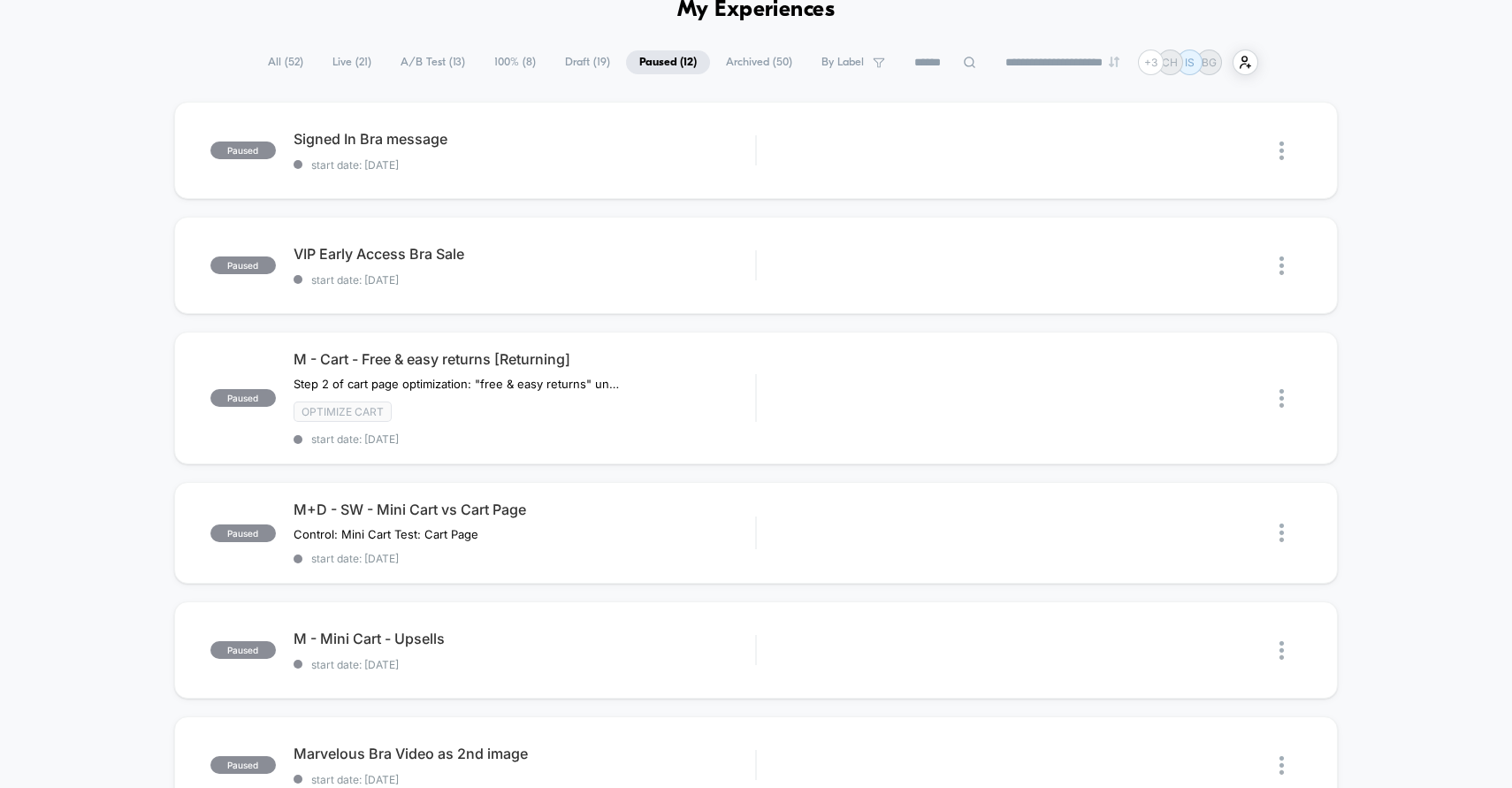
click at [578, 60] on span "Draft ( 19 )" at bounding box center [587, 62] width 72 height 24
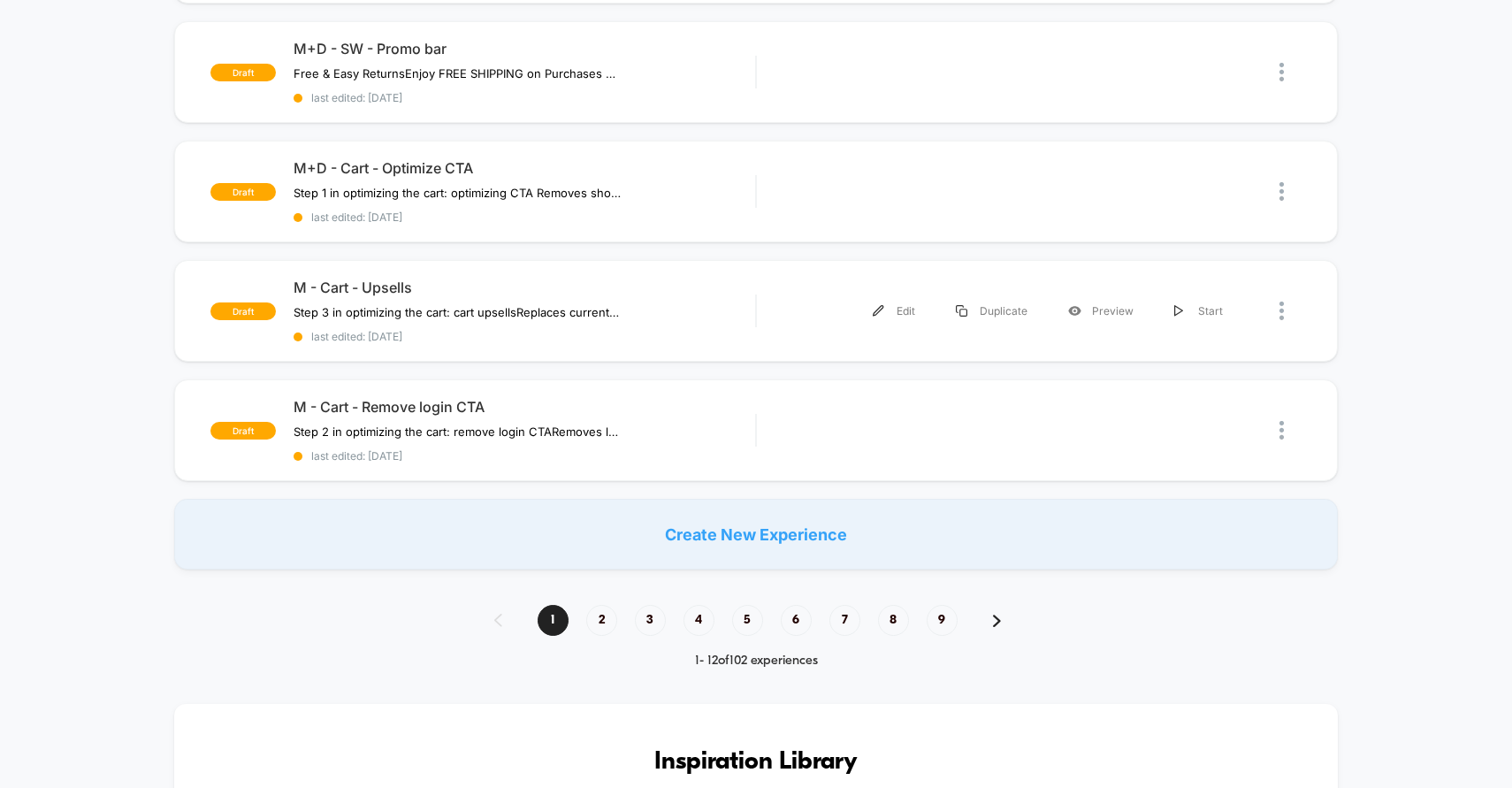
scroll to position [1094, 0]
click at [608, 617] on span "2" at bounding box center [602, 622] width 31 height 31
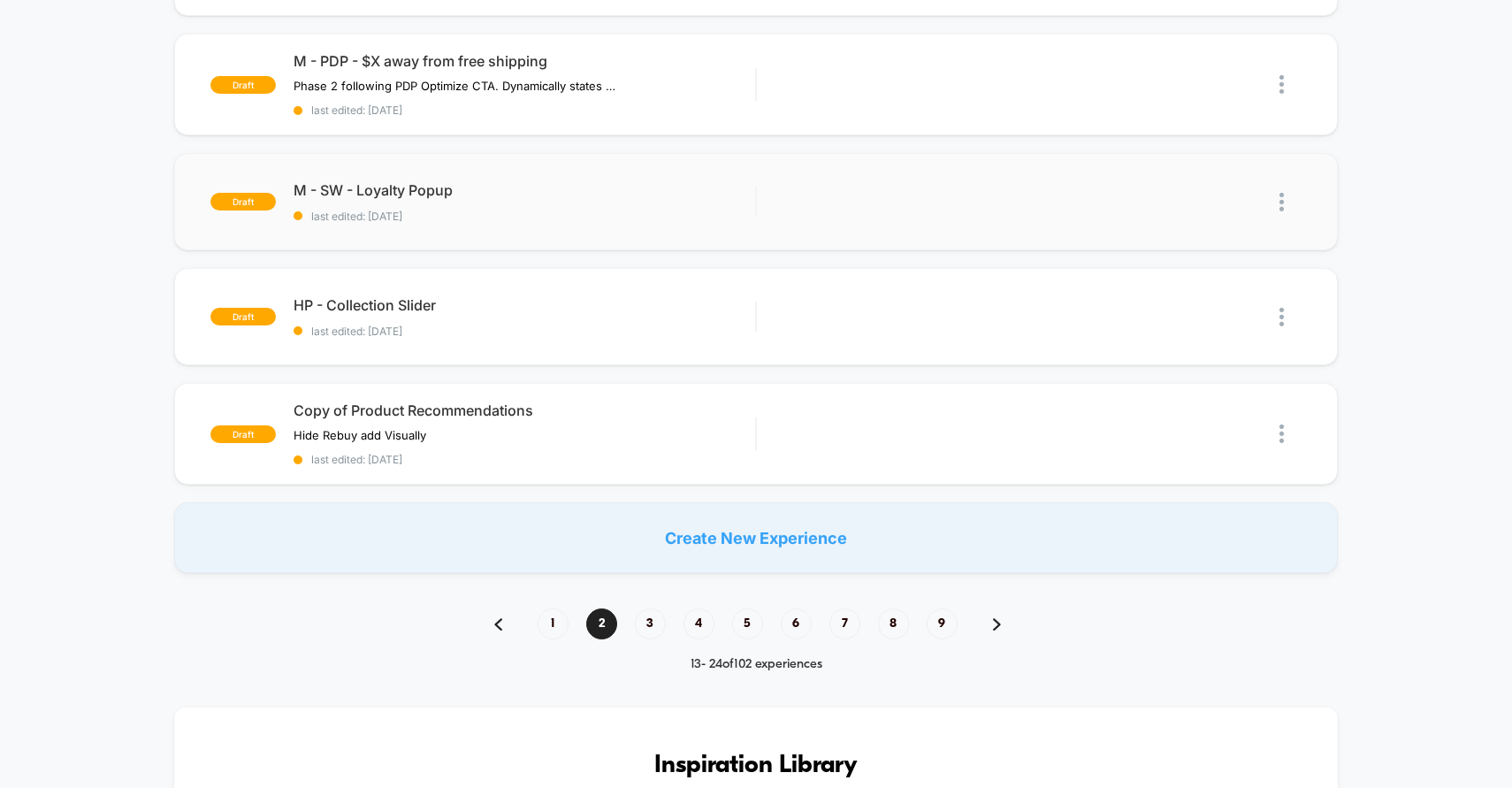
scroll to position [601, 0]
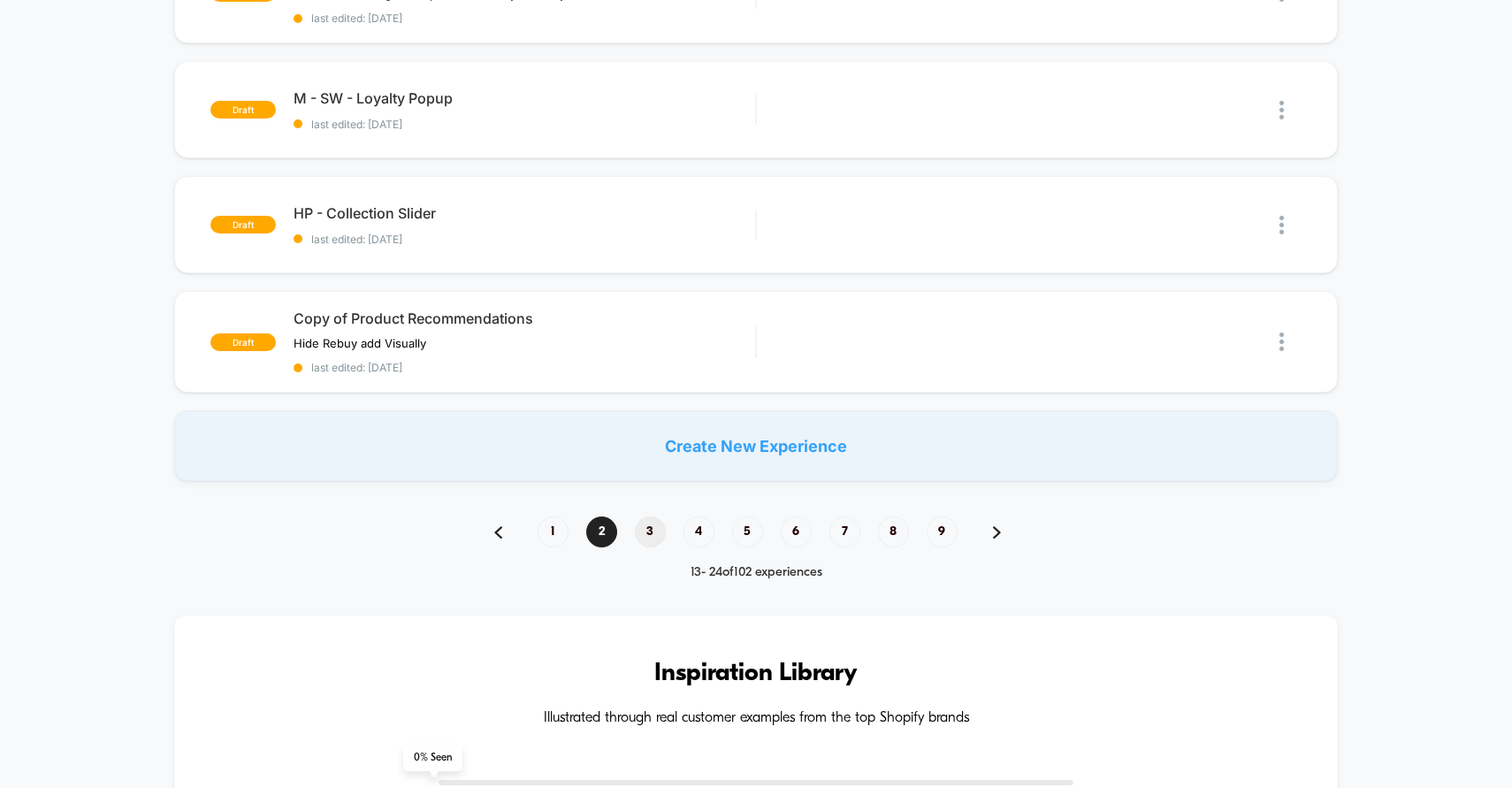
click at [647, 520] on span "3" at bounding box center [650, 532] width 31 height 31
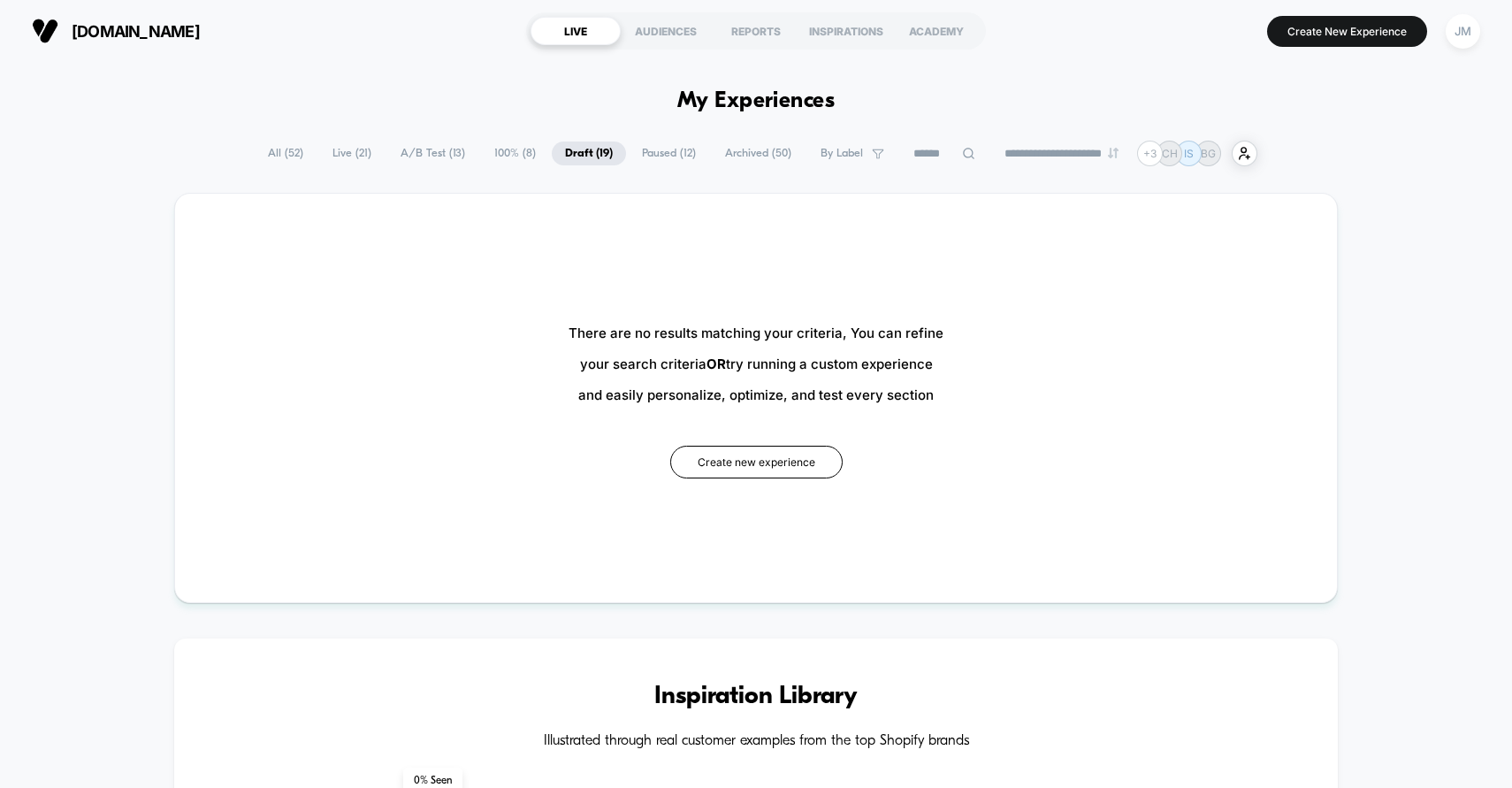
click at [420, 157] on span "A/B Test ( 13 )" at bounding box center [433, 153] width 91 height 24
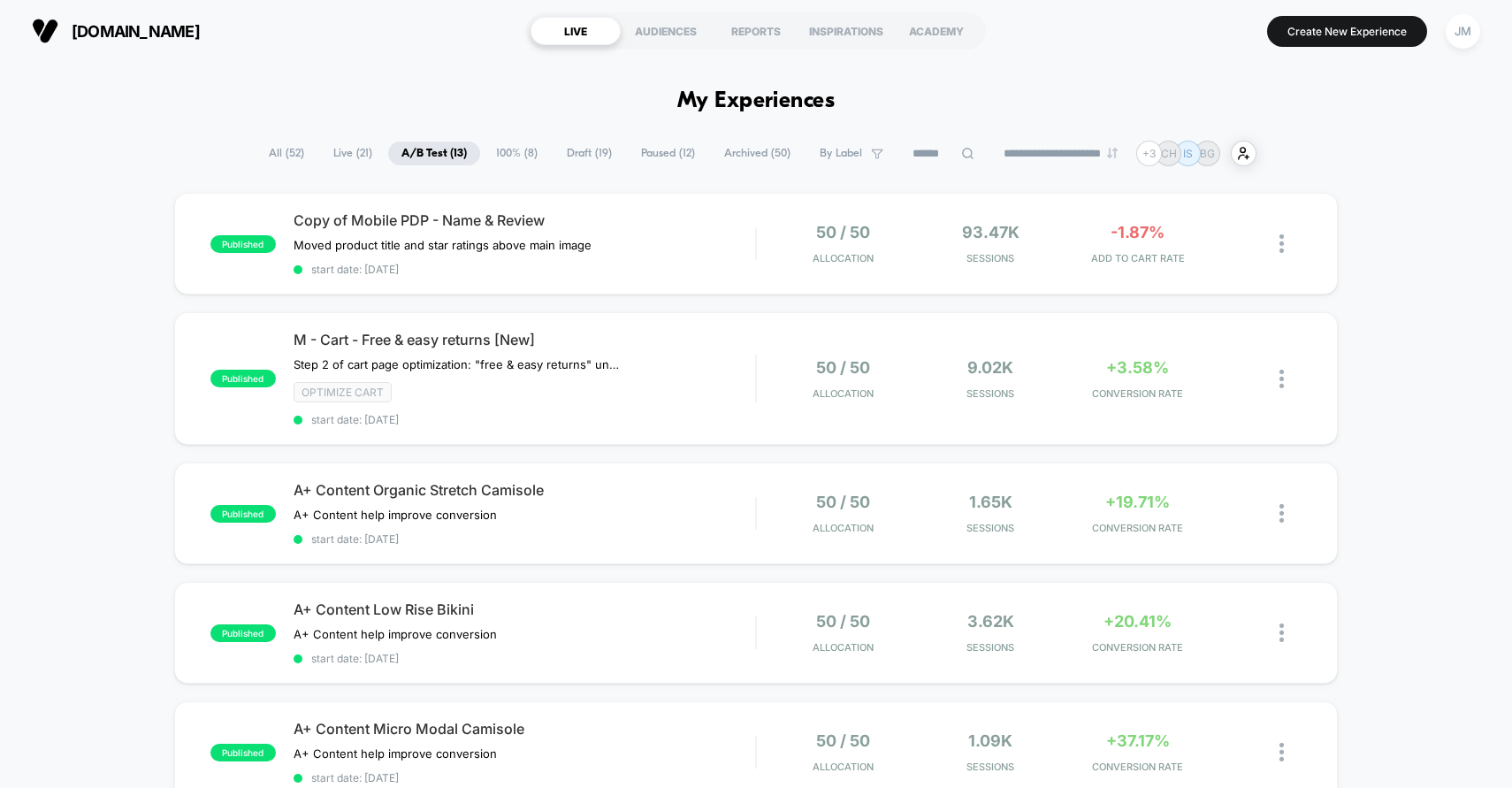
click at [736, 150] on span "Archived ( 50 )" at bounding box center [756, 153] width 93 height 24
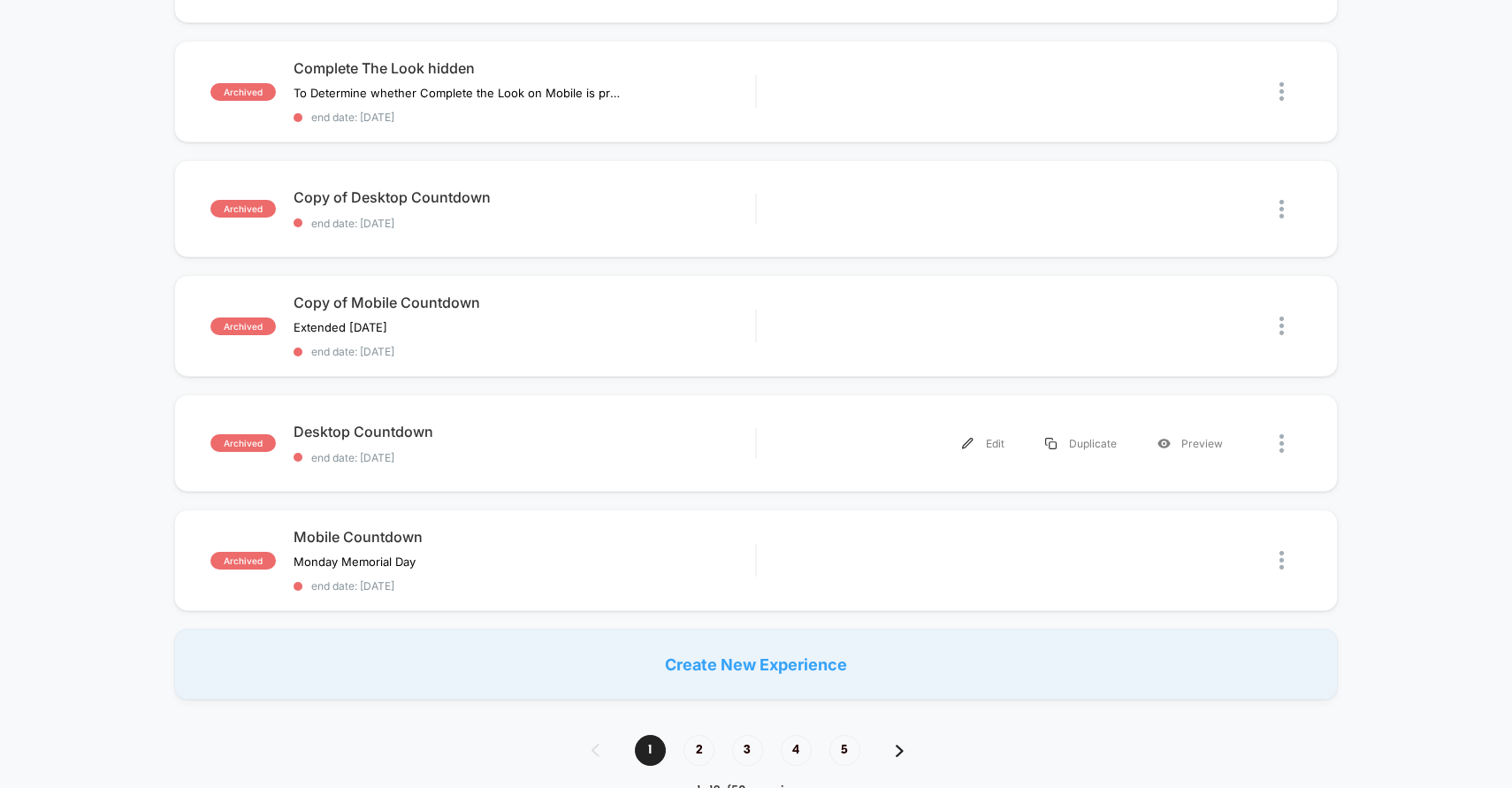
scroll to position [1070, 0]
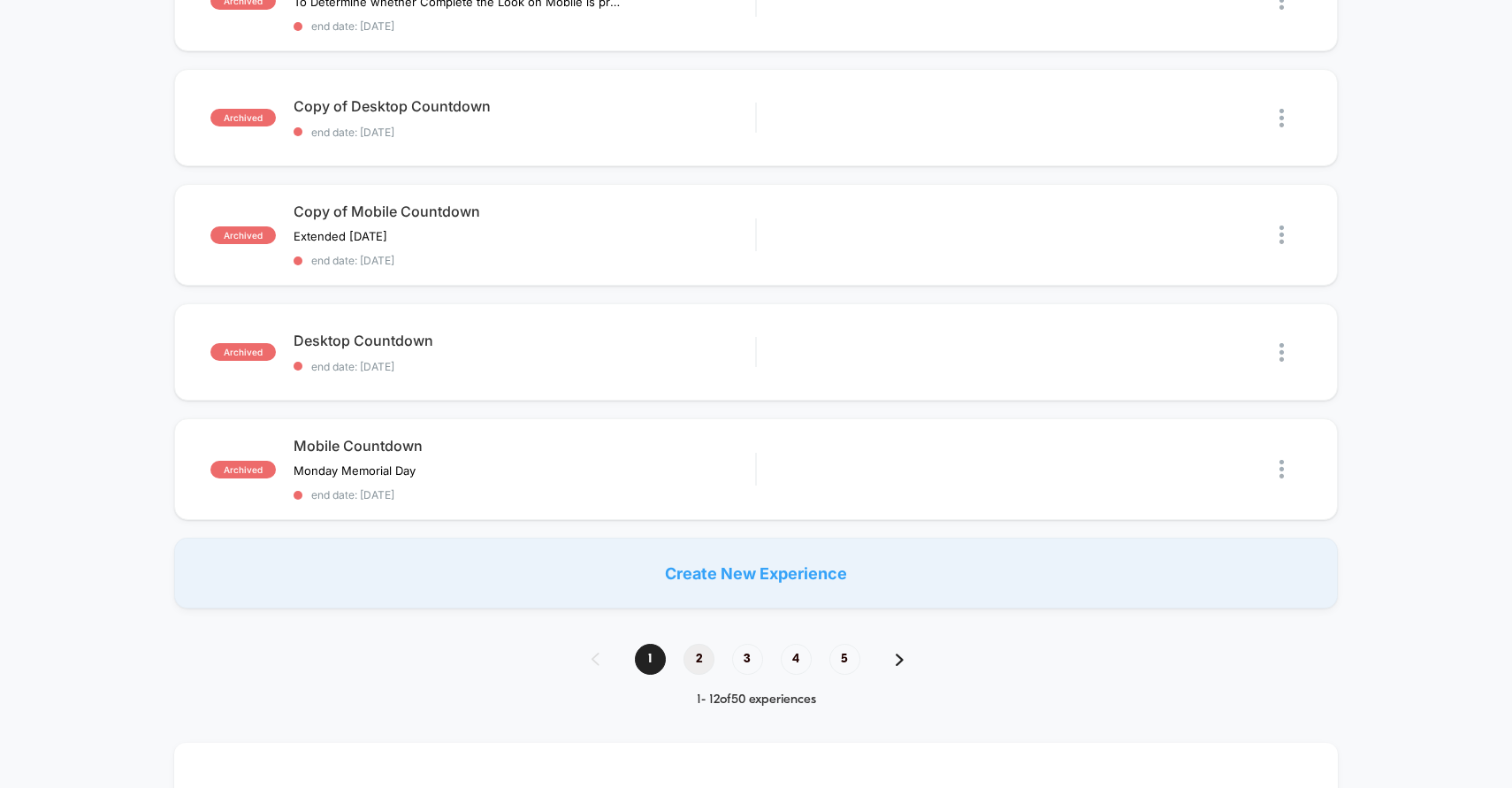
click at [700, 658] on span "2" at bounding box center [699, 659] width 31 height 31
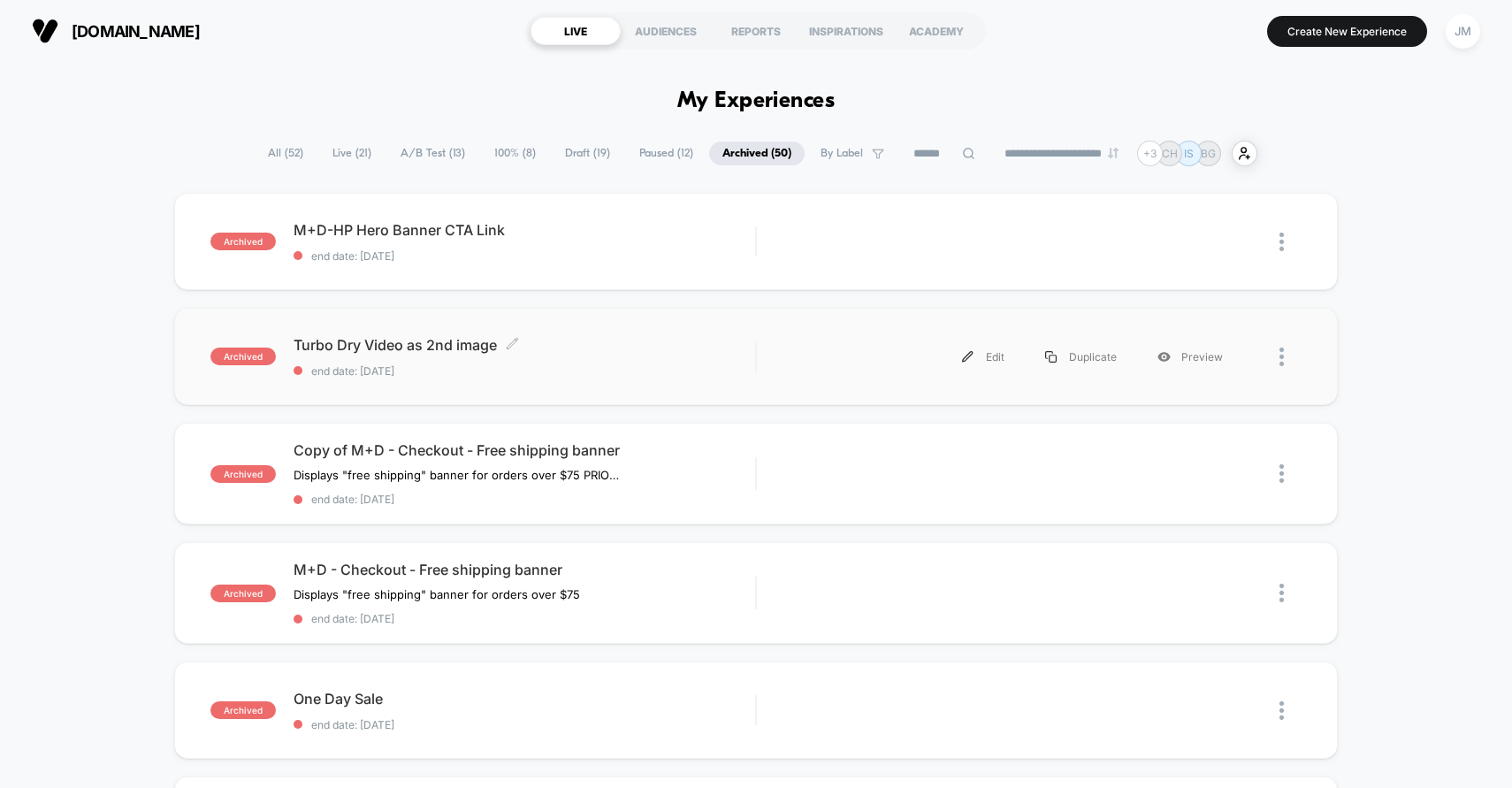
click at [625, 343] on span "Turbo Dry Video as 2nd image Click to edit experience details" at bounding box center [524, 345] width 462 height 18
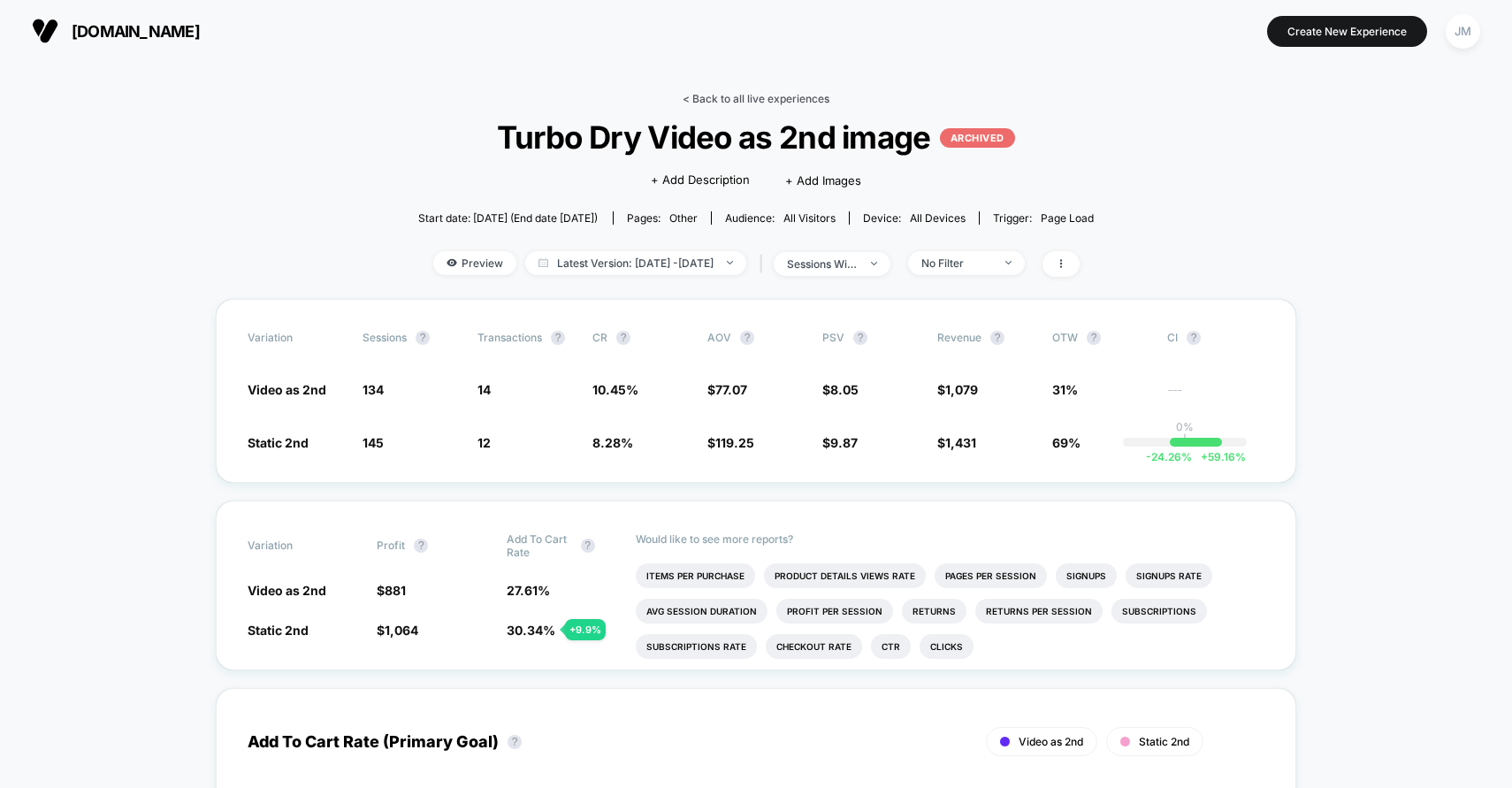
click at [772, 95] on link "< Back to all live experiences" at bounding box center [756, 98] width 147 height 13
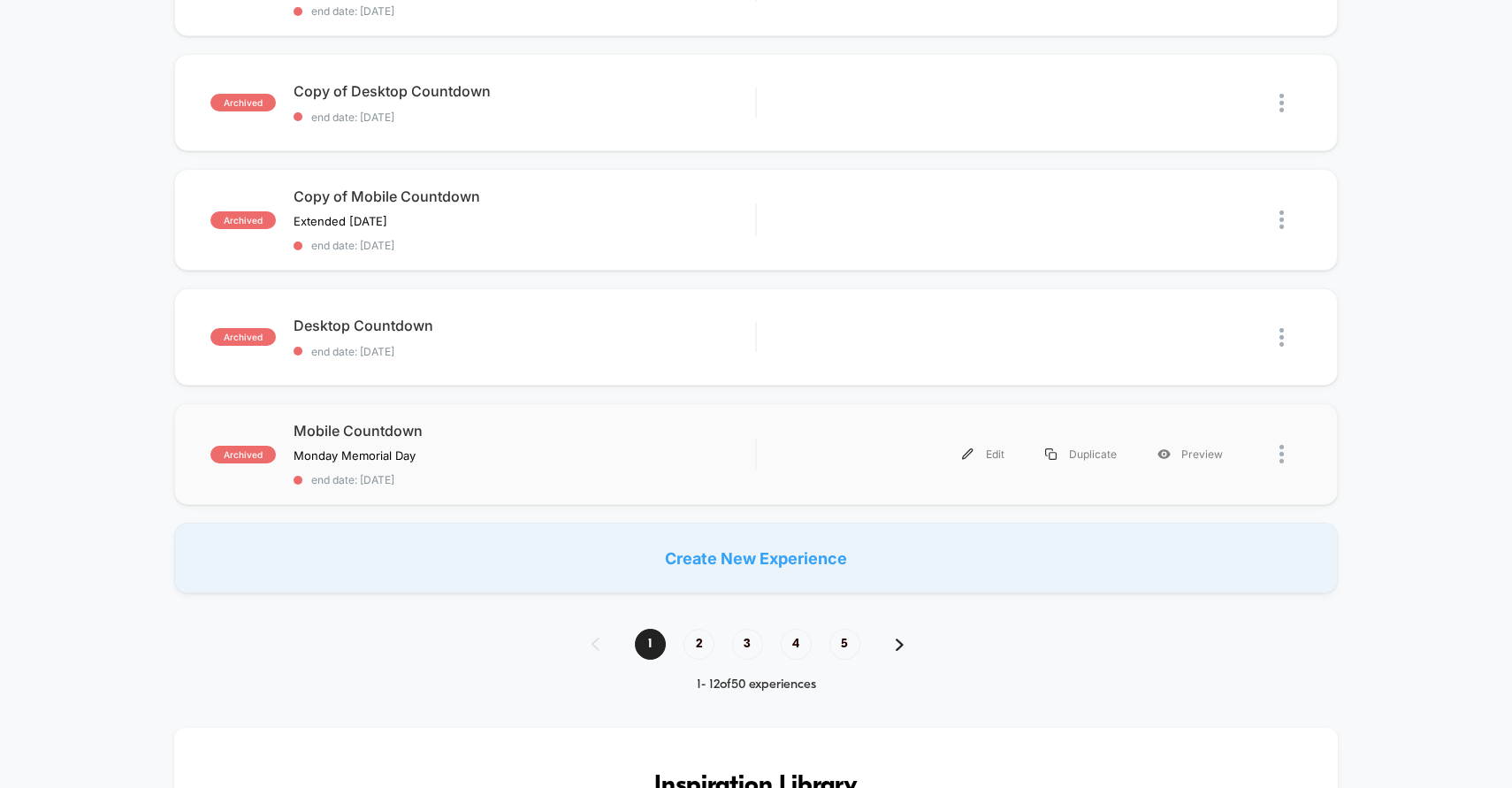
scroll to position [1086, 0]
click at [706, 628] on span "2" at bounding box center [699, 643] width 31 height 31
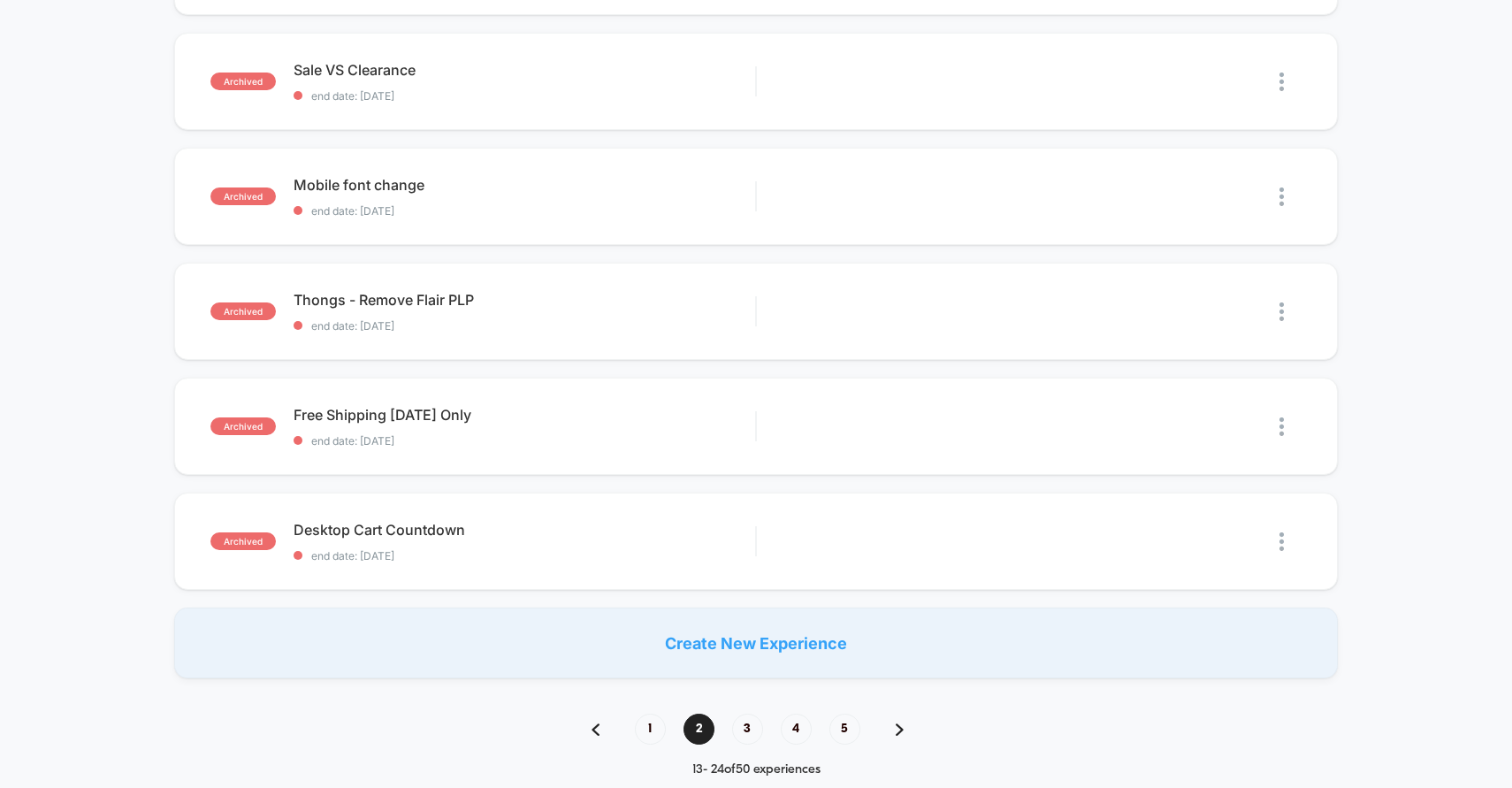
scroll to position [981, 0]
click at [748, 713] on span "3" at bounding box center [748, 726] width 31 height 31
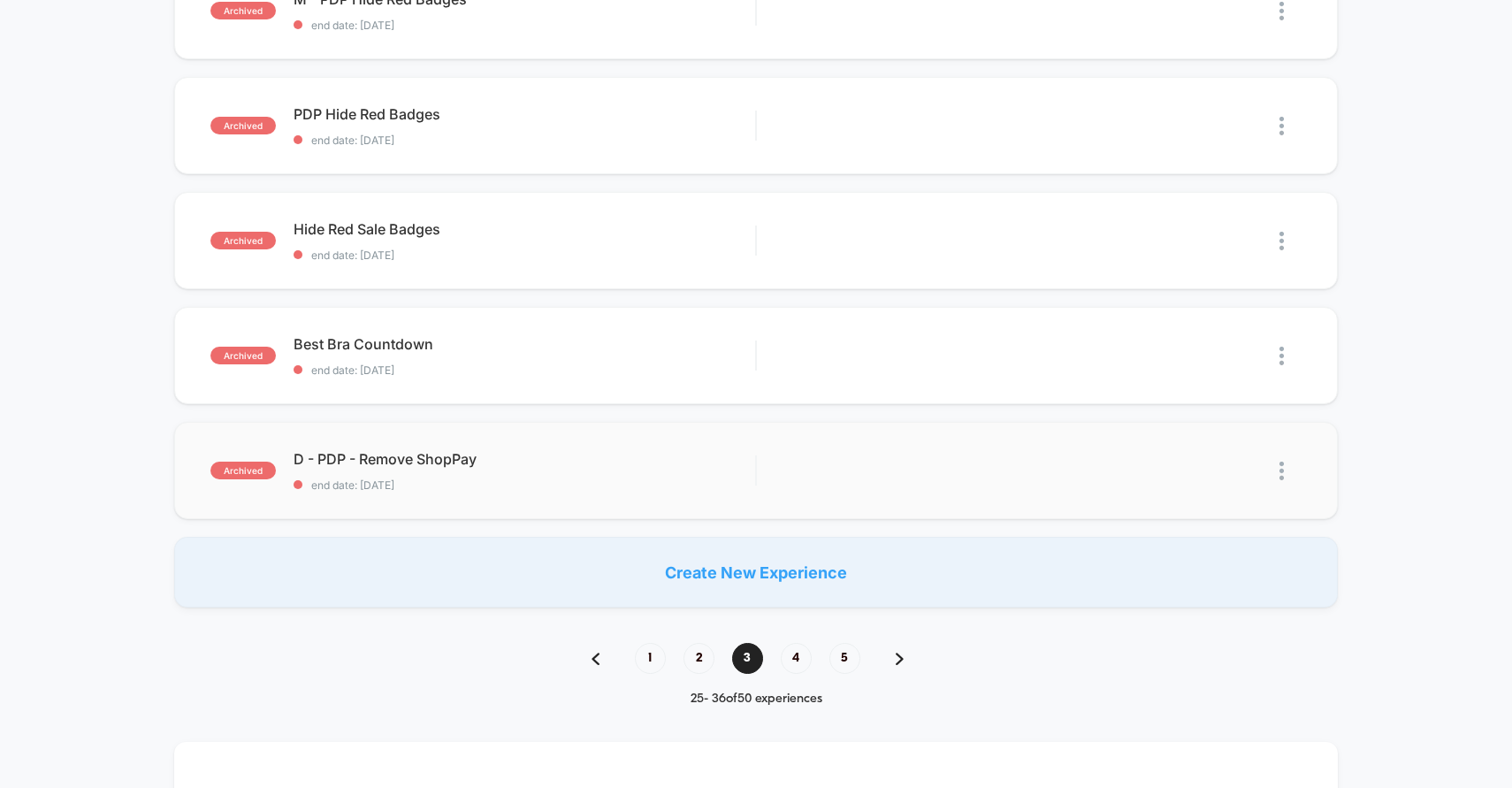
scroll to position [1054, 0]
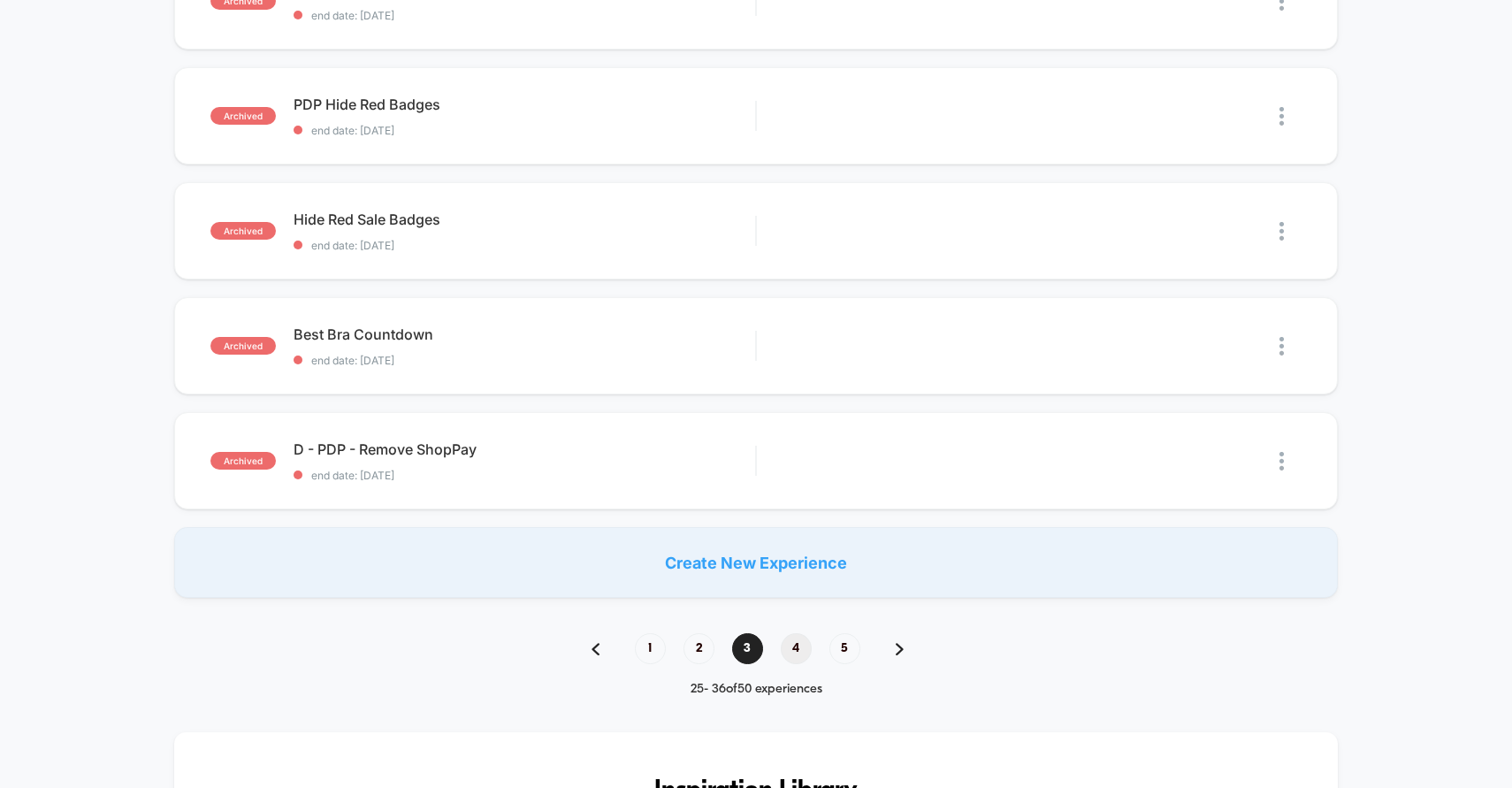
click at [798, 650] on span "4" at bounding box center [797, 649] width 31 height 31
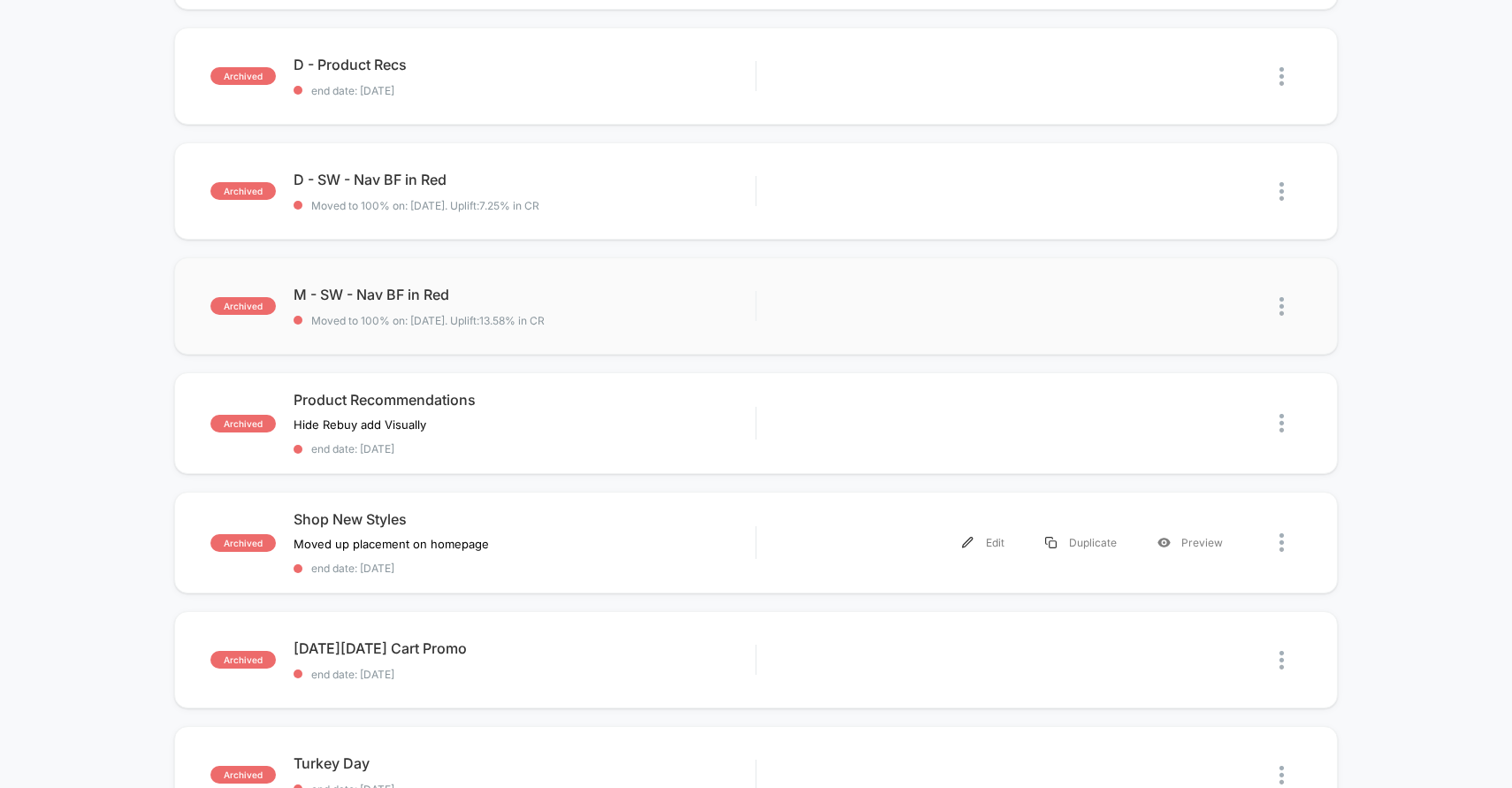
scroll to position [0, 0]
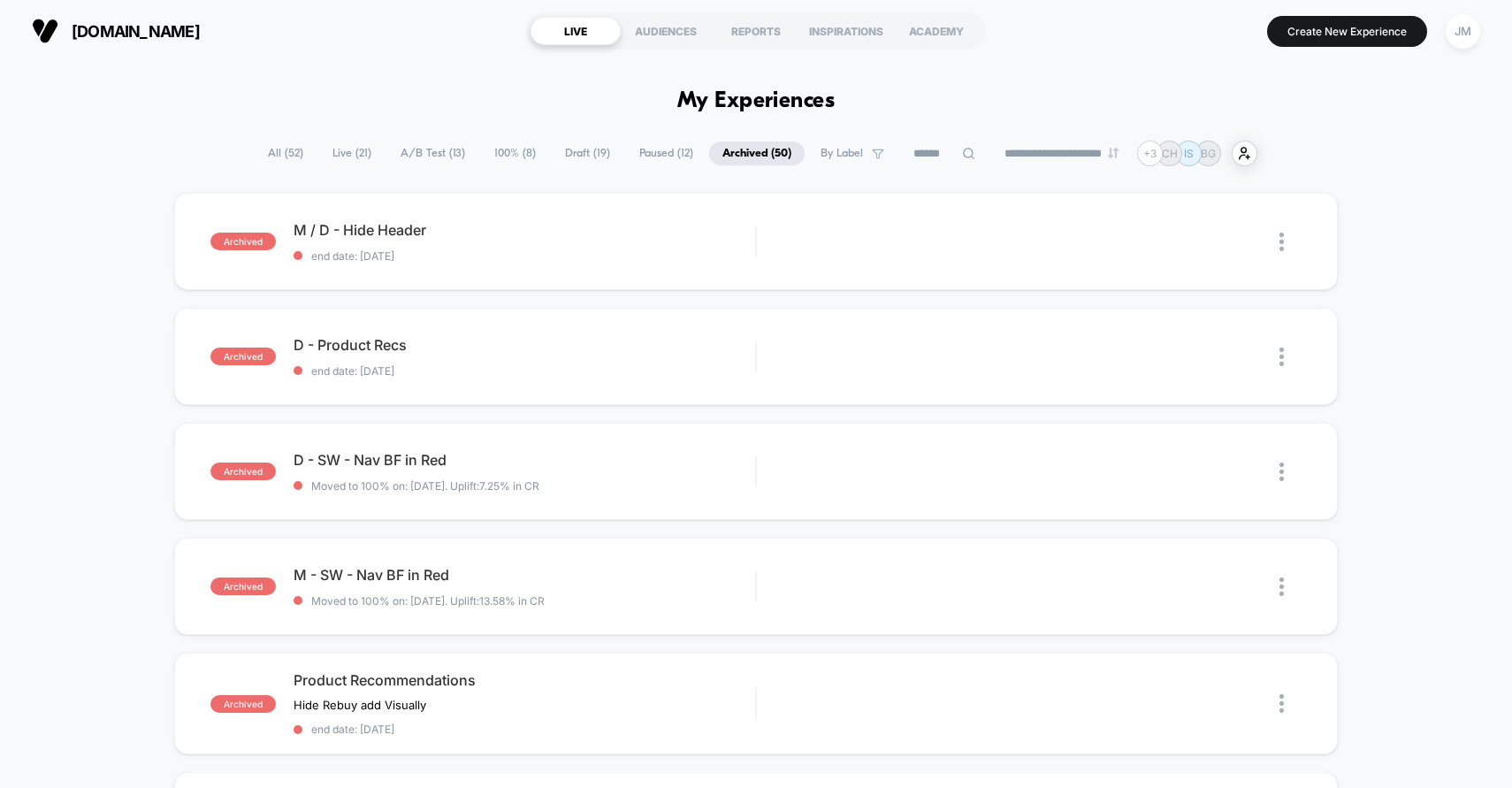
click at [338, 158] on span "Live ( 21 )" at bounding box center [351, 153] width 66 height 24
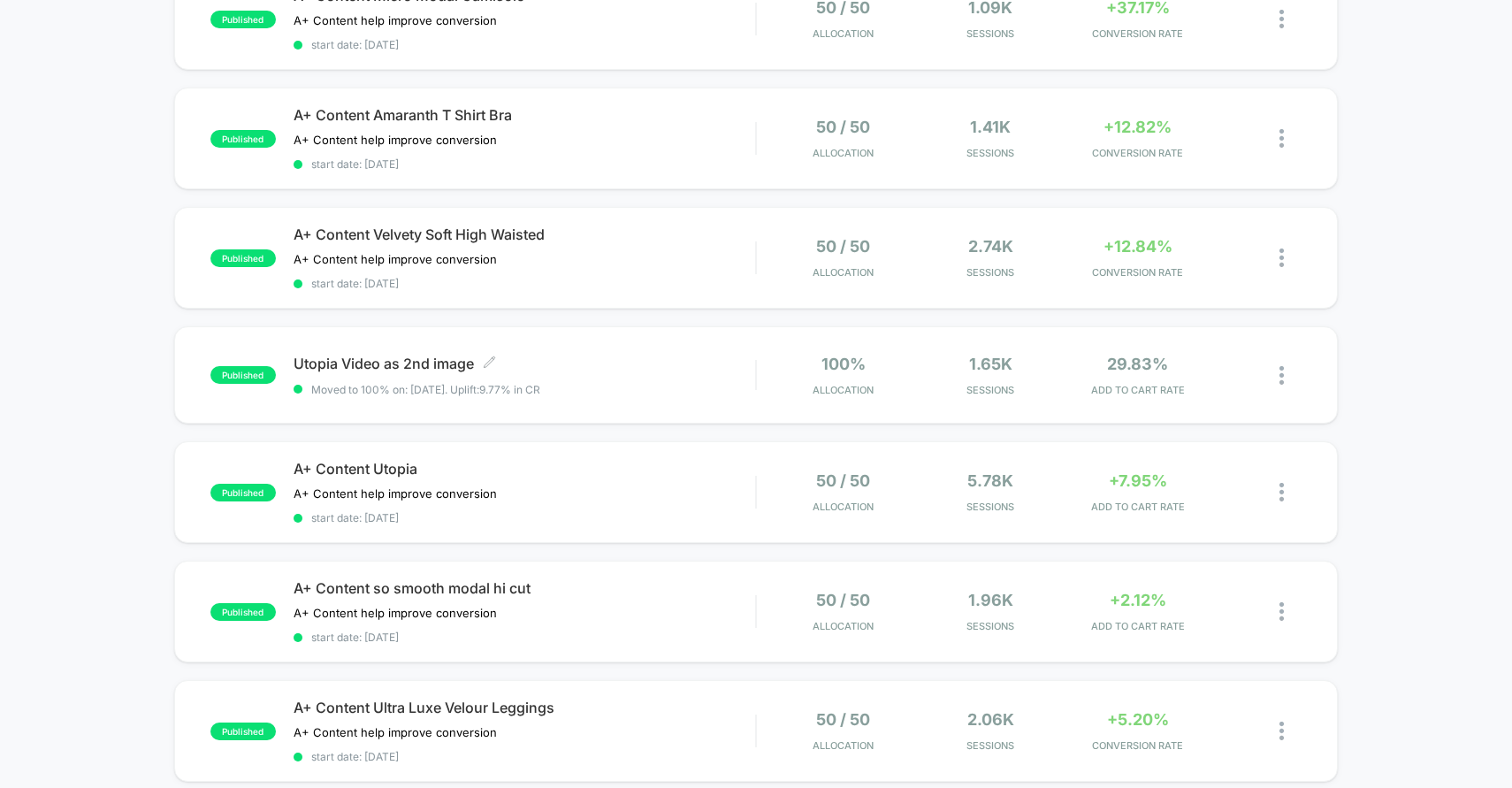
scroll to position [849, 0]
click at [628, 353] on span "Utopia Video as 2nd image Click to edit experience details" at bounding box center [524, 362] width 462 height 18
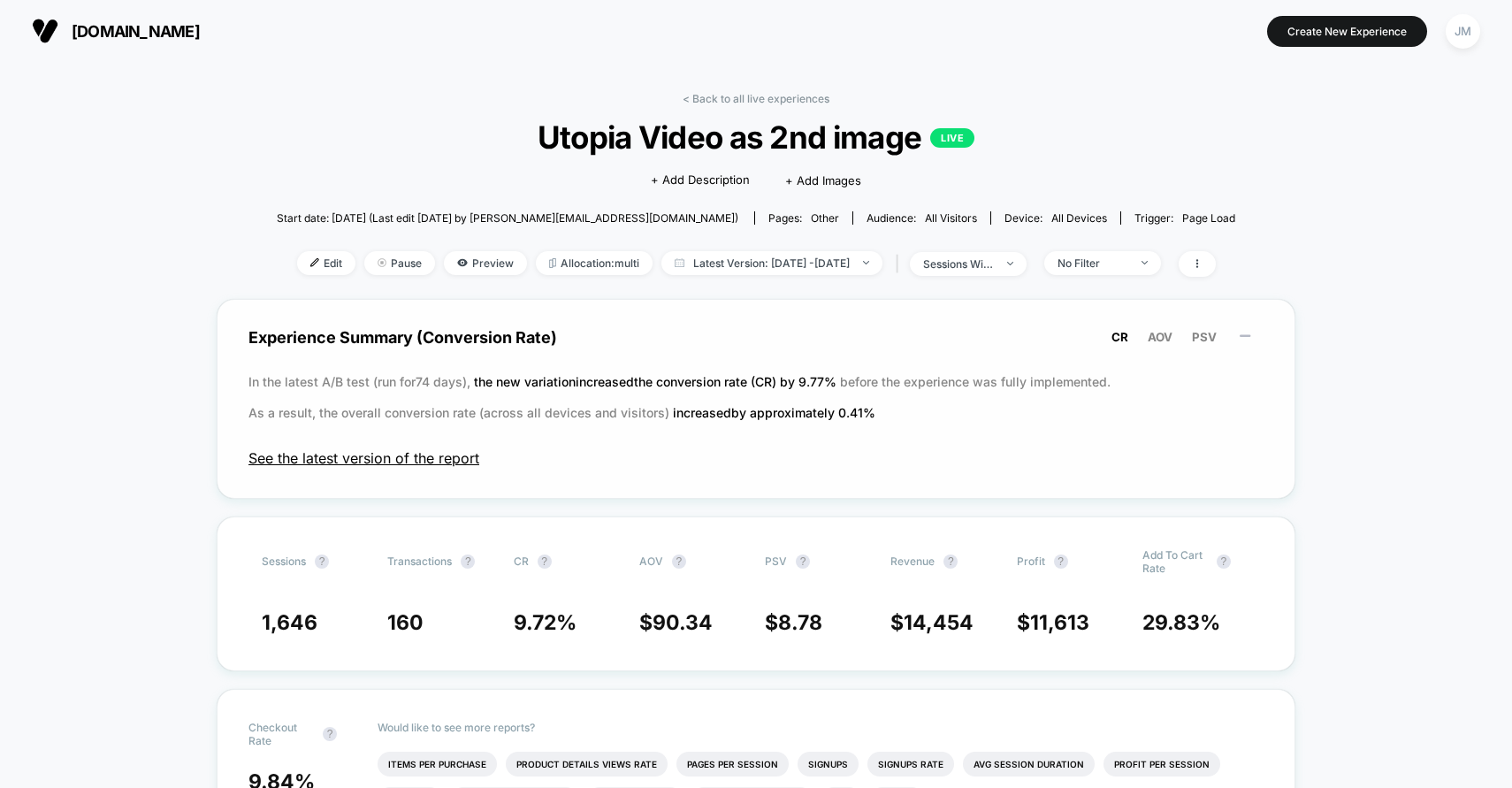
click at [397, 459] on span "See the latest version of the report" at bounding box center [756, 458] width 1015 height 18
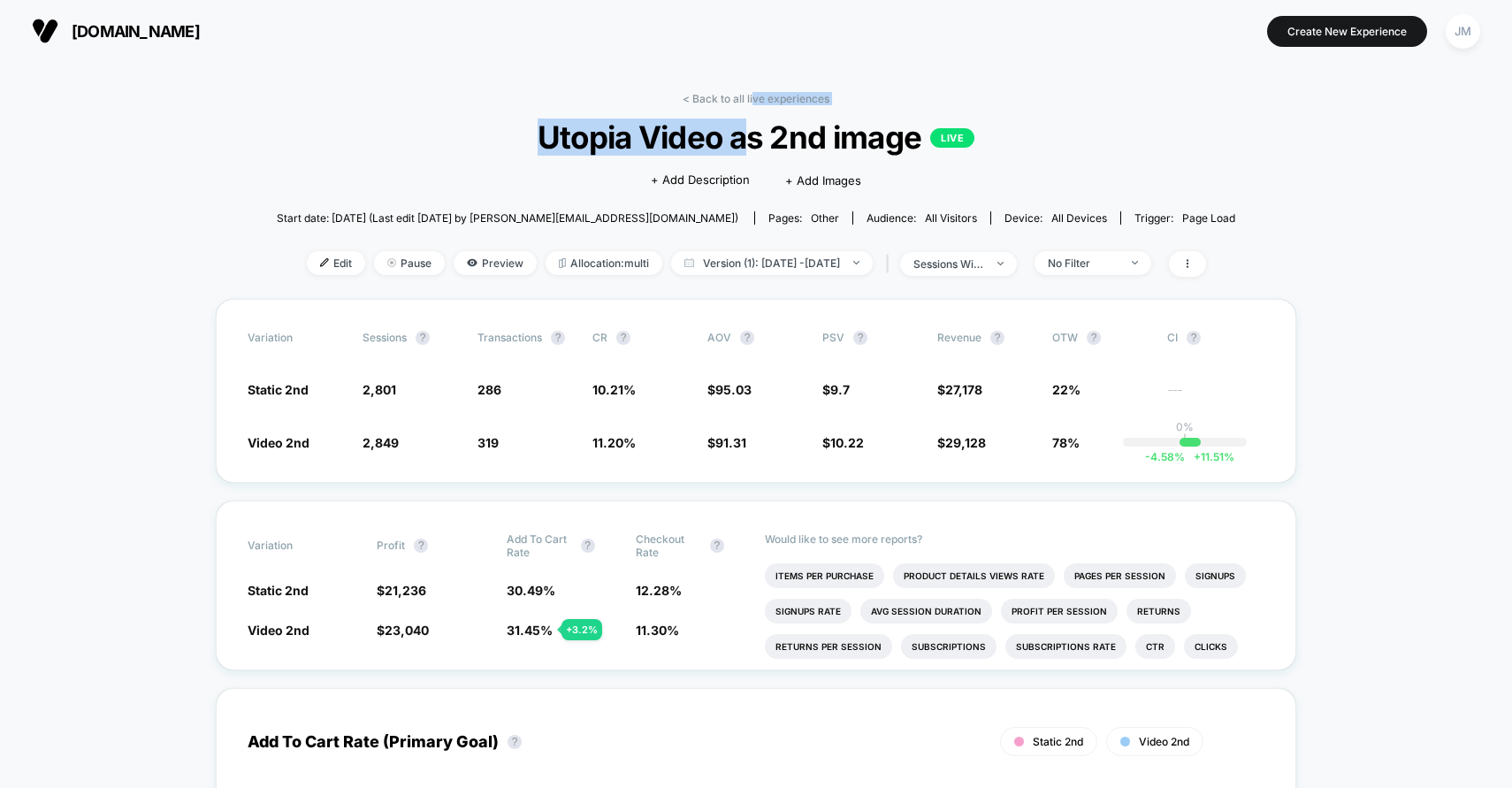
drag, startPoint x: 752, startPoint y: 95, endPoint x: 752, endPoint y: 127, distance: 32.0
click at [752, 127] on div "< Back to all live experiences Utopia Video as 2nd image LIVE Click to edit exp…" at bounding box center [756, 195] width 959 height 207
